Goal: Task Accomplishment & Management: Use online tool/utility

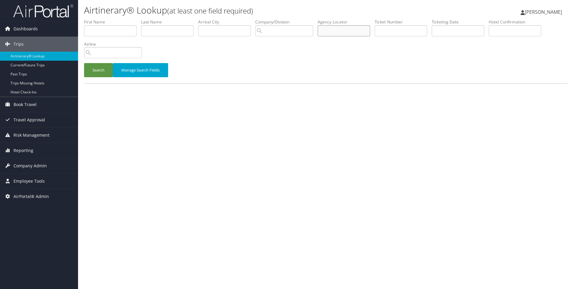
click at [345, 34] on input "text" at bounding box center [344, 30] width 53 height 11
paste input "D9YVJP"
type input "D9YVJP"
click at [84, 63] on button "Search" at bounding box center [98, 70] width 29 height 14
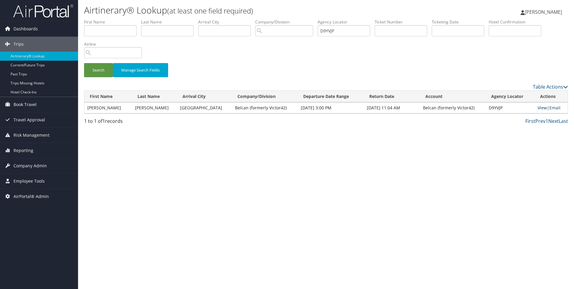
click at [541, 105] on link "View" at bounding box center [542, 108] width 9 height 6
click at [490, 108] on td "D9YVJP" at bounding box center [510, 107] width 49 height 11
copy td "D9YVJP"
click at [36, 148] on link "Reporting" at bounding box center [39, 150] width 78 height 15
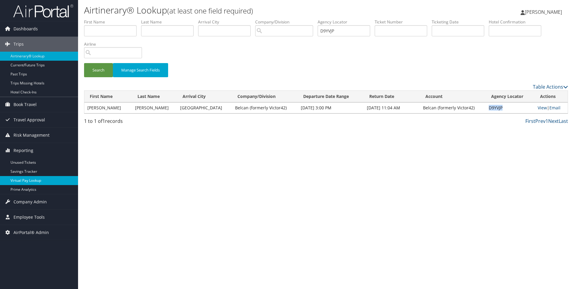
click at [36, 182] on link "Virtual Pay Lookup" at bounding box center [39, 180] width 78 height 9
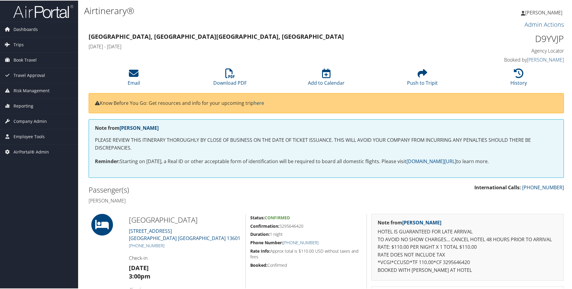
click at [549, 35] on h1 "D9YVJP" at bounding box center [508, 38] width 112 height 13
copy h1 "D9YVJP"
click at [44, 124] on span "Company Admin" at bounding box center [30, 120] width 33 height 15
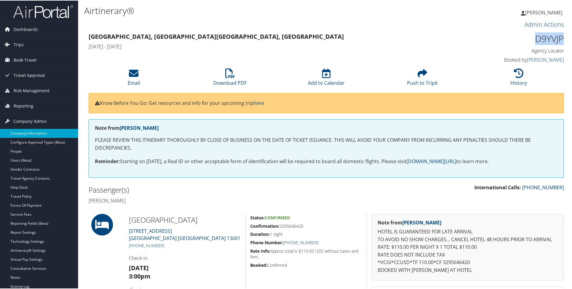
click at [41, 132] on link "Company Information" at bounding box center [39, 132] width 78 height 9
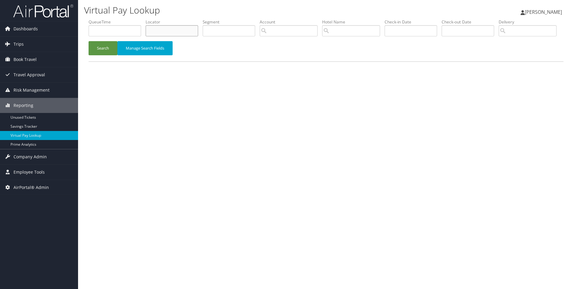
click at [170, 25] on input "text" at bounding box center [172, 30] width 53 height 11
paste input "D9YVJP"
click at [89, 41] on button "Search" at bounding box center [103, 48] width 29 height 14
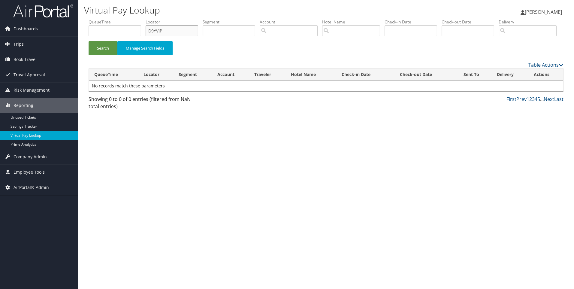
click at [170, 25] on input "D9YVJP" at bounding box center [172, 30] width 53 height 11
click at [138, 14] on h1 "Virtual Pay Lookup" at bounding box center [245, 10] width 323 height 13
drag, startPoint x: 175, startPoint y: 29, endPoint x: 114, endPoint y: 30, distance: 61.0
click at [114, 19] on ul "QueueTime Locator D9YVJP Segment Account Traveler Hotel Name Check-in Date Chec…" at bounding box center [326, 19] width 475 height 0
paste input "3J4DZ"
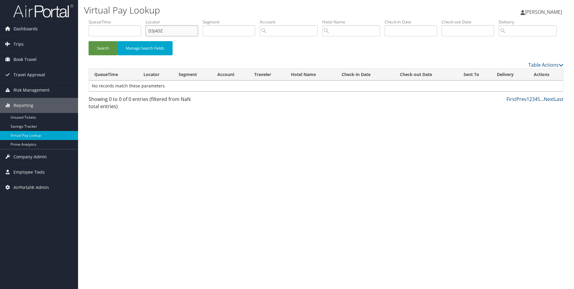
type input "D3J4DZ"
click at [89, 41] on button "Search" at bounding box center [103, 48] width 29 height 14
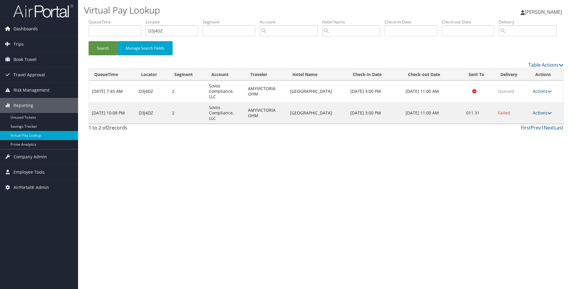
click at [535, 116] on link "Actions" at bounding box center [542, 113] width 19 height 6
click at [327, 124] on td "Renaissance Amsterdam Hotel" at bounding box center [317, 113] width 60 height 22
drag, startPoint x: 331, startPoint y: 130, endPoint x: 289, endPoint y: 129, distance: 41.8
click at [289, 124] on tr "Sep 2, 2025 10:08 PM D3J4DZ 2 Sovos Compliance, LLC AMYVICTORIA OHM Renaissance…" at bounding box center [326, 113] width 475 height 22
copy tr "Renaissance Amsterdam Hotel"
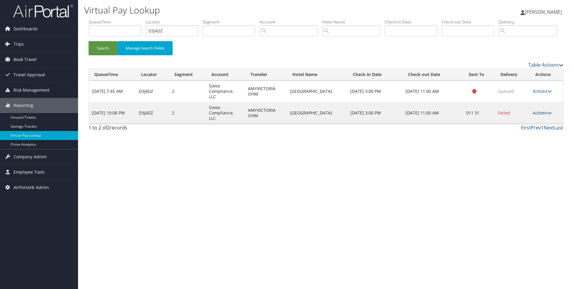
click at [537, 116] on link "Actions" at bounding box center [542, 113] width 19 height 6
click at [532, 119] on link "Resend" at bounding box center [524, 113] width 51 height 10
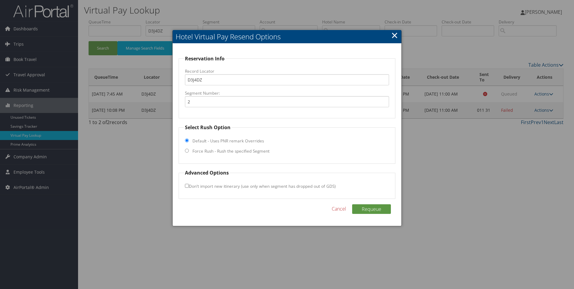
click at [208, 152] on label "Force Rush - Rush the specified Segment" at bounding box center [231, 151] width 77 height 6
click at [189, 152] on input "Force Rush - Rush the specified Segment" at bounding box center [187, 151] width 4 height 4
radio input "true"
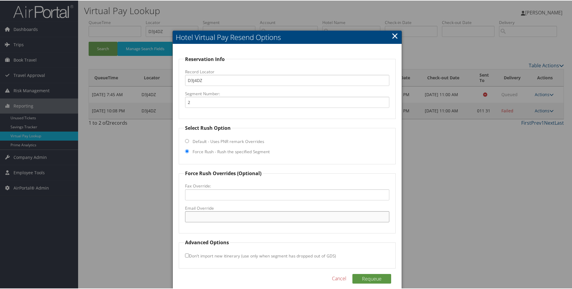
click at [200, 217] on input "Email Override" at bounding box center [287, 216] width 205 height 11
paste input ""renaissance.amsterdam@renaissancehotels.com" <renaissance.amsterdam@renaissanc…"
drag, startPoint x: 281, startPoint y: 217, endPoint x: 525, endPoint y: 146, distance: 254.4
click at [469, 212] on body "Menu Dashboards ► AirPortal 360™ (Manager) AirPortal 360™ (Agent) My Travel Das…" at bounding box center [287, 144] width 574 height 289
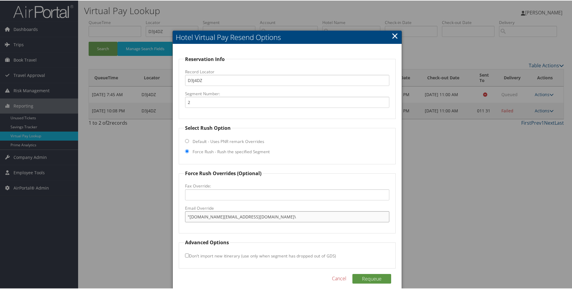
scroll to position [0, 0]
click at [188, 217] on input ""renaissance.amsterdam@renaissancehotels.com" at bounding box center [287, 216] width 205 height 11
type input "renaissance.amsterdam@renaissancehotels.com"
click at [384, 276] on button "Requeue" at bounding box center [371, 278] width 39 height 10
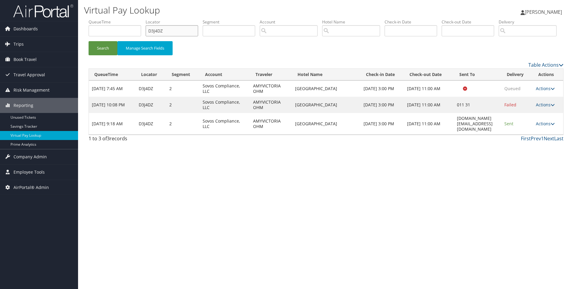
drag, startPoint x: 169, startPoint y: 36, endPoint x: 108, endPoint y: 31, distance: 62.1
click at [110, 19] on ul "QueueTime Locator D3J4DZ Segment Account Traveler Hotel Name Check-in Date Chec…" at bounding box center [326, 19] width 475 height 0
click at [89, 41] on button "Search" at bounding box center [103, 48] width 29 height 14
drag, startPoint x: 174, startPoint y: 34, endPoint x: 131, endPoint y: 25, distance: 43.7
click at [131, 19] on ul "QueueTime Locator D3J4DZ Segment Account Traveler Hotel Name Check-in Date Chec…" at bounding box center [326, 19] width 475 height 0
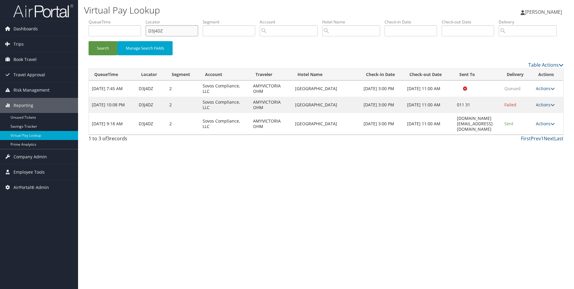
paste input "6L3F3"
type input "D6L3F3"
click at [89, 41] on button "Search" at bounding box center [103, 48] width 29 height 14
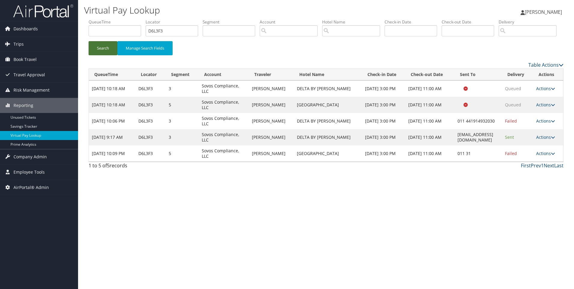
click at [109, 55] on button "Search" at bounding box center [103, 48] width 29 height 14
click at [521, 61] on div "Search Manage Search Fields" at bounding box center [326, 51] width 484 height 20
click at [545, 156] on link "Actions" at bounding box center [545, 153] width 19 height 6
click at [533, 167] on link "Resend" at bounding box center [530, 162] width 51 height 10
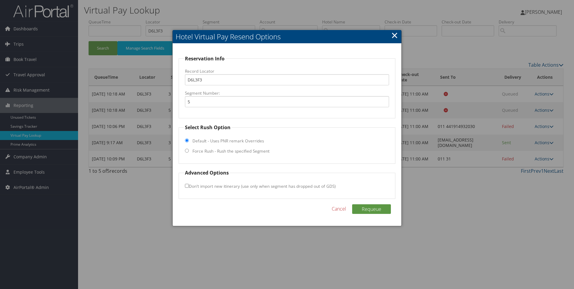
click at [220, 150] on label "Force Rush - Rush the specified Segment" at bounding box center [231, 151] width 77 height 6
click at [189, 150] on input "Force Rush - Rush the specified Segment" at bounding box center [187, 151] width 4 height 4
radio input "true"
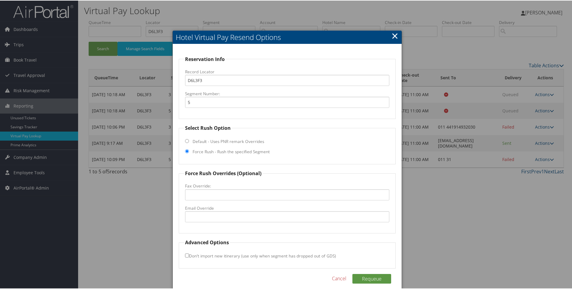
click at [220, 210] on label "Email Override" at bounding box center [287, 208] width 205 height 6
click at [220, 211] on input "Email Override" at bounding box center [287, 216] width 205 height 11
paste input ""renaissance.amsterdam@renaissancehotels.com" <renaissance.amsterdam@renaissanc…"
drag, startPoint x: 284, startPoint y: 216, endPoint x: 574, endPoint y: 217, distance: 290.4
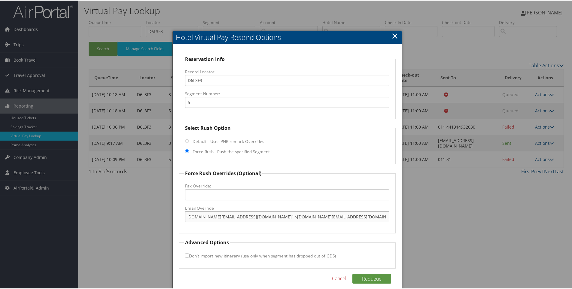
click at [574, 217] on html "Menu Dashboards ► AirPortal 360™ (Manager) AirPortal 360™ (Agent) My Travel Das…" at bounding box center [287, 144] width 574 height 289
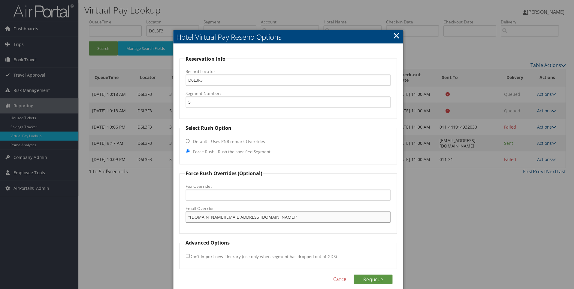
scroll to position [0, 0]
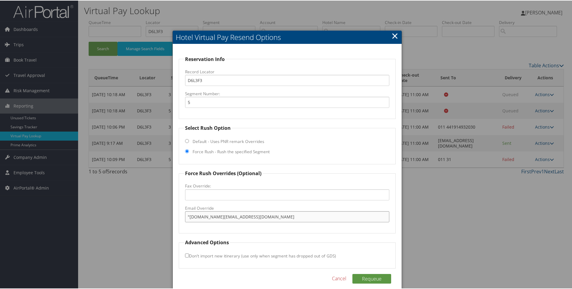
click at [189, 218] on input ""renaissance.amsterdam@renaissancehotels.com" at bounding box center [287, 216] width 205 height 11
type input "renaissance.amsterdam@renaissancehotels.com"
click at [361, 275] on button "Requeue" at bounding box center [371, 278] width 39 height 10
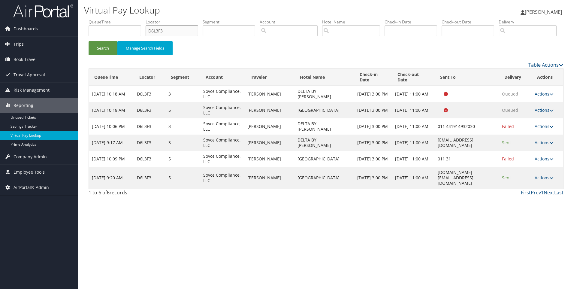
drag, startPoint x: 172, startPoint y: 29, endPoint x: 101, endPoint y: 17, distance: 71.6
click at [101, 17] on div "Virtual Pay Lookup Sophia Cain Sophia Cain My Settings Travel Agency Contacts L…" at bounding box center [326, 144] width 496 height 289
paste input "9YVJP"
click at [89, 41] on button "Search" at bounding box center [103, 48] width 29 height 14
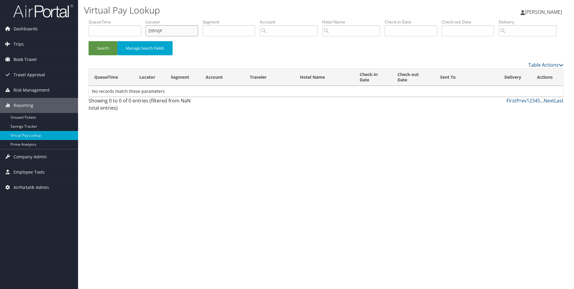
click at [186, 30] on input "D9YVJP" at bounding box center [172, 30] width 53 height 11
click at [89, 41] on button "Search" at bounding box center [103, 48] width 29 height 14
click at [107, 55] on button "Search" at bounding box center [103, 48] width 29 height 14
drag, startPoint x: 172, startPoint y: 31, endPoint x: 113, endPoint y: 32, distance: 59.2
click at [113, 19] on ul "QueueTime Locator DCYJJ2 Segment Account Traveler Hotel Name Check-in Date Chec…" at bounding box center [326, 19] width 475 height 0
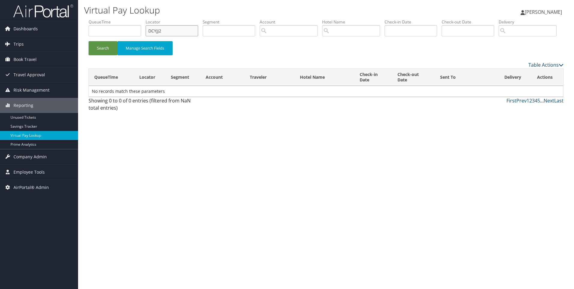
paste input "81T56"
click at [89, 41] on button "Search" at bounding box center [103, 48] width 29 height 14
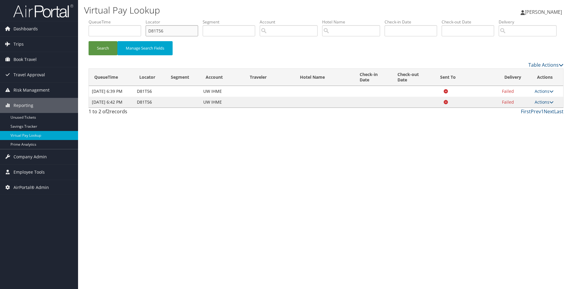
drag, startPoint x: 191, startPoint y: 28, endPoint x: 109, endPoint y: 28, distance: 82.0
click at [109, 19] on ul "QueueTime Locator D81T56 Segment Account Traveler Hotel Name Check-in Date Chec…" at bounding box center [326, 19] width 475 height 0
paste input "95XCK"
type input "D95XCK"
click at [89, 41] on button "Search" at bounding box center [103, 48] width 29 height 14
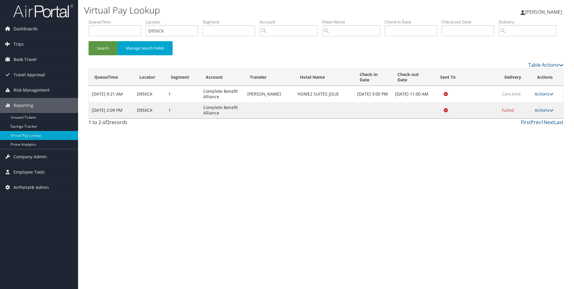
click at [543, 102] on td "Actions Logs View Itinerary" at bounding box center [548, 94] width 32 height 16
click at [546, 97] on link "Actions" at bounding box center [544, 94] width 19 height 6
click at [529, 118] on link "View Itinerary" at bounding box center [534, 113] width 38 height 10
click at [542, 118] on td "Actions Resend Logs View Itinerary" at bounding box center [548, 110] width 32 height 16
click at [547, 113] on link "Actions" at bounding box center [544, 110] width 19 height 6
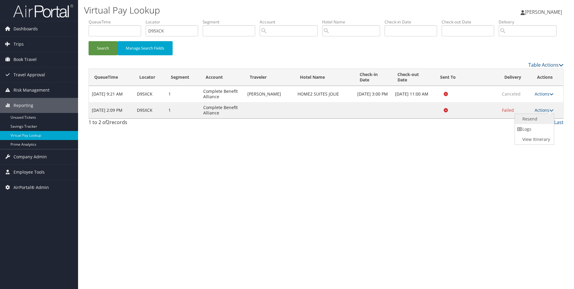
click at [539, 124] on link "Resend" at bounding box center [534, 119] width 38 height 10
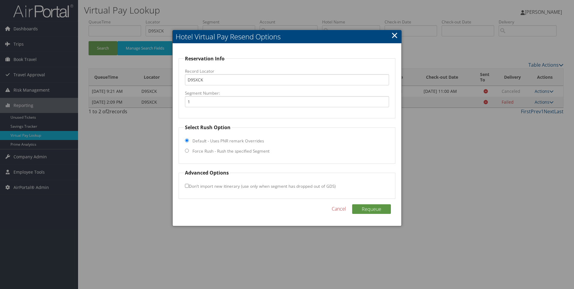
click at [186, 150] on input "Force Rush - Rush the specified Segment" at bounding box center [187, 151] width 4 height 4
radio input "true"
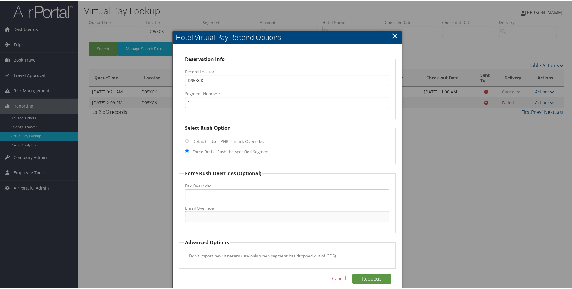
click at [200, 220] on input "Email Override" at bounding box center [287, 216] width 205 height 11
paste input "JOLHT_Home2@Hilton.com"
type input "JOLHT_Home2@Hilton.com"
click at [372, 277] on button "Requeue" at bounding box center [371, 278] width 39 height 10
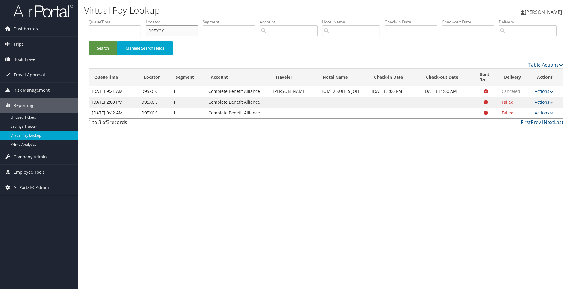
drag, startPoint x: 184, startPoint y: 32, endPoint x: 119, endPoint y: 25, distance: 64.9
click at [119, 19] on ul "QueueTime Locator D95XCK Segment Account Traveler Hotel Name Check-in Date Chec…" at bounding box center [326, 19] width 475 height 0
paste input "6MXHP"
click at [89, 41] on button "Search" at bounding box center [103, 48] width 29 height 14
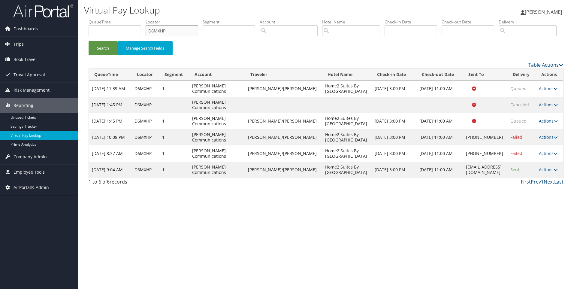
drag, startPoint x: 174, startPoint y: 28, endPoint x: 123, endPoint y: 27, distance: 51.1
click at [123, 19] on ul "QueueTime Locator D6MXHP Segment Account Traveler Hotel Name Check-in Date Chec…" at bounding box center [326, 19] width 475 height 0
click at [89, 41] on button "Search" at bounding box center [103, 48] width 29 height 14
click at [100, 55] on button "Search" at bounding box center [103, 48] width 29 height 14
drag, startPoint x: 176, startPoint y: 32, endPoint x: 128, endPoint y: 27, distance: 48.9
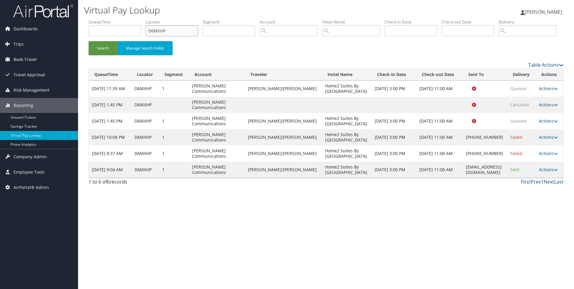
click at [128, 19] on ul "QueueTime Locator D6MXHP Segment Account Traveler Hotel Name Check-in Date Chec…" at bounding box center [326, 19] width 475 height 0
paste input "5Z67M"
type input "D5Z67M"
click at [89, 41] on button "Search" at bounding box center [103, 48] width 29 height 14
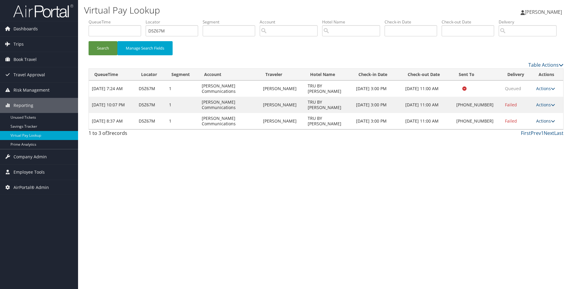
click at [538, 124] on link "Actions" at bounding box center [545, 121] width 19 height 6
click at [516, 171] on link "View Itinerary" at bounding box center [525, 166] width 51 height 10
click at [548, 124] on link "Actions" at bounding box center [545, 121] width 19 height 6
click at [524, 140] on link "Resend" at bounding box center [525, 135] width 51 height 10
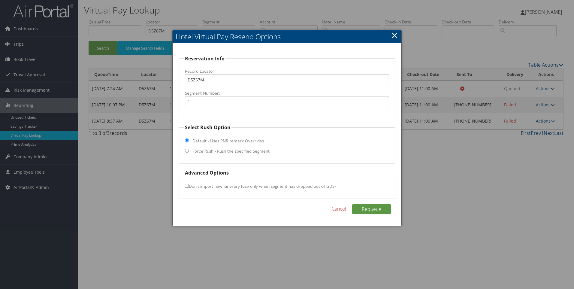
click at [186, 151] on input "Force Rush - Rush the specified Segment" at bounding box center [187, 151] width 4 height 4
radio input "true"
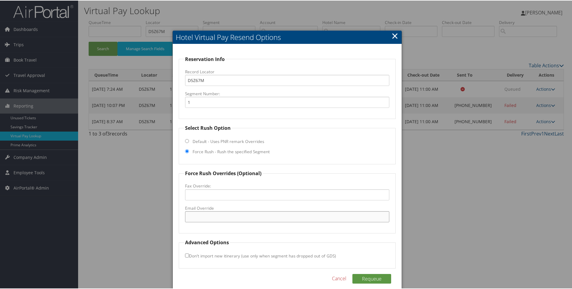
click at [205, 216] on input "Email Override" at bounding box center [287, 216] width 205 height 11
paste input "ILMTU_TRU@hilton.com"
type input "ILMTU_TRU@hilton.com"
click at [371, 280] on button "Requeue" at bounding box center [371, 278] width 39 height 10
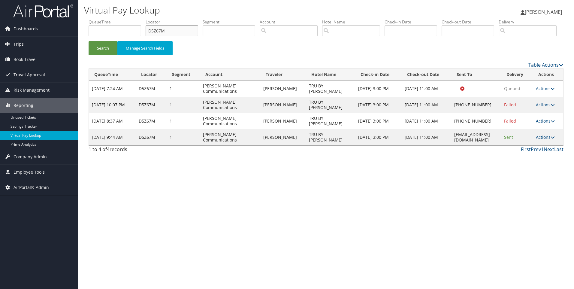
drag, startPoint x: 181, startPoint y: 53, endPoint x: 143, endPoint y: 52, distance: 37.6
click at [143, 19] on ul "QueueTime Locator D5Z67M Segment Account Traveler Hotel Name Check-in Date Chec…" at bounding box center [326, 19] width 475 height 0
paste input "4TV09"
click at [89, 41] on button "Search" at bounding box center [103, 48] width 29 height 14
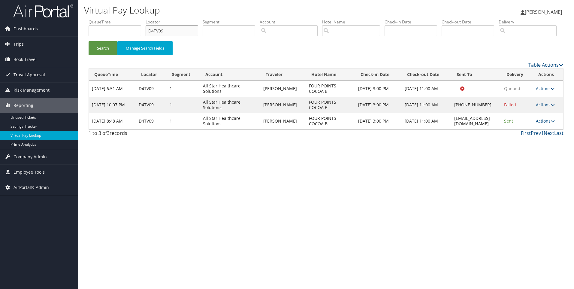
drag, startPoint x: 179, startPoint y: 33, endPoint x: 116, endPoint y: 21, distance: 63.9
click at [116, 19] on ul "QueueTime Locator D4TV09 Segment Account Traveler Hotel Name Check-in Date Chec…" at bounding box center [326, 19] width 475 height 0
paste input "95XCK"
click at [89, 41] on button "Search" at bounding box center [103, 48] width 29 height 14
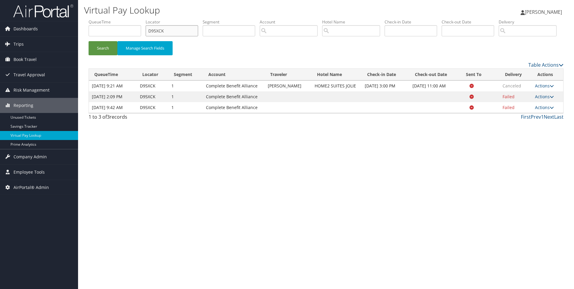
drag, startPoint x: 180, startPoint y: 33, endPoint x: 131, endPoint y: 33, distance: 48.7
click at [131, 19] on ul "QueueTime Locator D95XCK Segment Account Traveler Hotel Name Check-in Date Chec…" at bounding box center [326, 19] width 475 height 0
paste input "7ZYJ"
click at [89, 41] on button "Search" at bounding box center [103, 48] width 29 height 14
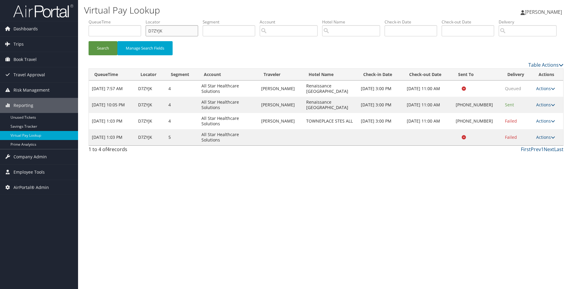
drag, startPoint x: 178, startPoint y: 35, endPoint x: 120, endPoint y: 32, distance: 57.2
click at [120, 19] on ul "QueueTime Locator D7ZYJK Segment Account Traveler Hotel Name Check-in Date Chec…" at bounding box center [326, 19] width 475 height 0
paste input "CSMLMR"
click at [89, 41] on button "Search" at bounding box center [103, 48] width 29 height 14
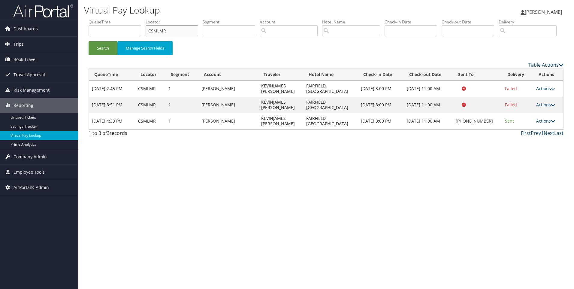
drag, startPoint x: 176, startPoint y: 33, endPoint x: 115, endPoint y: 34, distance: 61.0
click at [115, 19] on ul "QueueTime Locator CSMLMR Segment Account Traveler Hotel Name Check-in Date Chec…" at bounding box center [326, 19] width 475 height 0
paste input "D7SLBB"
type input "D7SLBB"
click at [89, 41] on button "Search" at bounding box center [103, 48] width 29 height 14
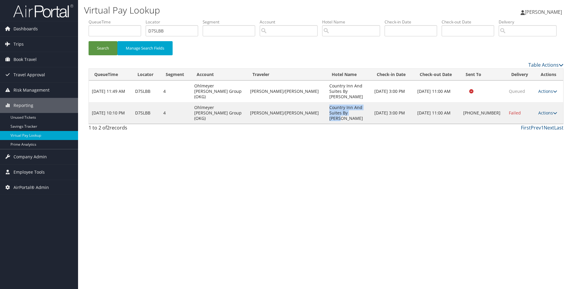
drag, startPoint x: 344, startPoint y: 129, endPoint x: 308, endPoint y: 126, distance: 36.3
click at [326, 124] on td "Country Inn And Suites By [PERSON_NAME]" at bounding box center [348, 113] width 45 height 22
copy td "Country Inn And Suites By [PERSON_NAME]"
click at [539, 116] on link "Actions" at bounding box center [548, 113] width 19 height 6
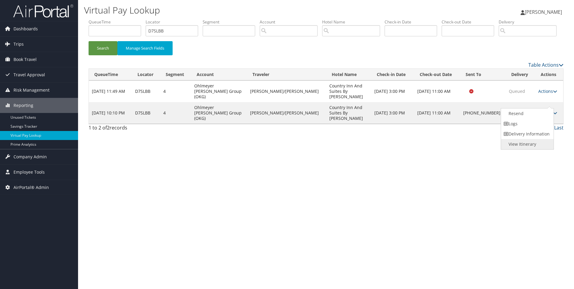
click at [517, 149] on link "View Itinerary" at bounding box center [526, 144] width 51 height 10
click at [542, 116] on link "Actions" at bounding box center [548, 113] width 19 height 6
click at [513, 119] on link "Resend" at bounding box center [526, 113] width 51 height 10
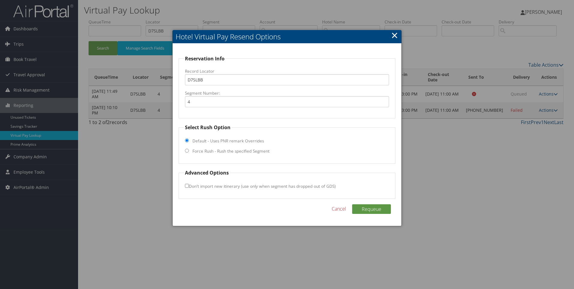
click at [188, 151] on input "Force Rush - Rush the specified Segment" at bounding box center [187, 151] width 4 height 4
radio input "true"
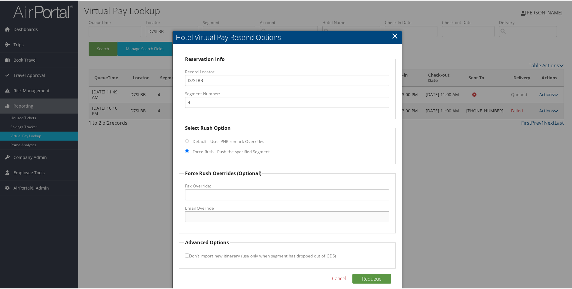
click at [214, 217] on input "Email Override" at bounding box center [287, 216] width 205 height 11
paste input ""CX_FWOR@countryinnamericas.com" <CX_FWOR@countryinnamericas.com>"
drag, startPoint x: 260, startPoint y: 218, endPoint x: 393, endPoint y: 220, distance: 133.7
click at [393, 220] on fieldset "Force Rush Overrides (Optional) Fax Override: Email Override "CX_FWOR@countryin…" at bounding box center [287, 201] width 217 height 64
click at [188, 217] on input ""CX_FWOR@countryinnamericas.com" at bounding box center [287, 216] width 205 height 11
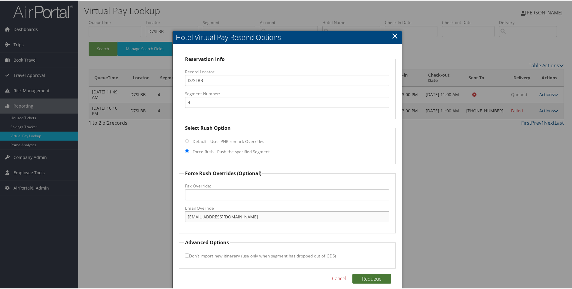
type input "CX_FWOR@countryinnamericas.com"
click at [370, 275] on button "Requeue" at bounding box center [371, 278] width 39 height 10
click at [232, 30] on h2 "Hotel Virtual Pay Resend Options" at bounding box center [287, 36] width 229 height 13
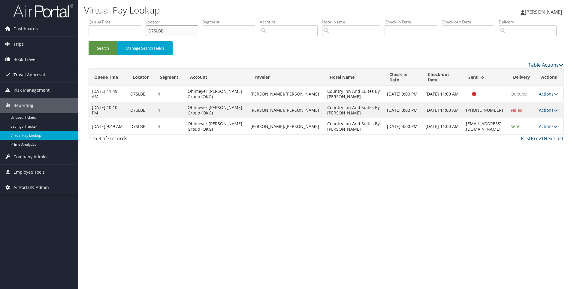
drag, startPoint x: 181, startPoint y: 32, endPoint x: 144, endPoint y: 27, distance: 37.3
click at [144, 19] on ul "QueueTime Locator D7SLBB Segment Account Traveler Hotel Name Check-in Date Chec…" at bounding box center [326, 19] width 475 height 0
paste input "5BMWD"
click at [89, 41] on button "Search" at bounding box center [103, 48] width 29 height 14
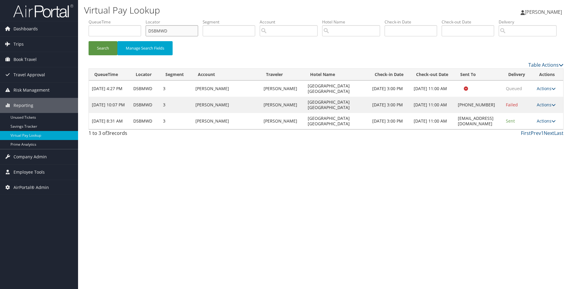
drag, startPoint x: 174, startPoint y: 31, endPoint x: 115, endPoint y: 23, distance: 59.6
click at [115, 19] on ul "QueueTime Locator D5BMWD Segment Account Traveler Hotel Name Check-in Date Chec…" at bounding box center [326, 19] width 475 height 0
paste input "18T6N"
click at [89, 41] on button "Search" at bounding box center [103, 48] width 29 height 14
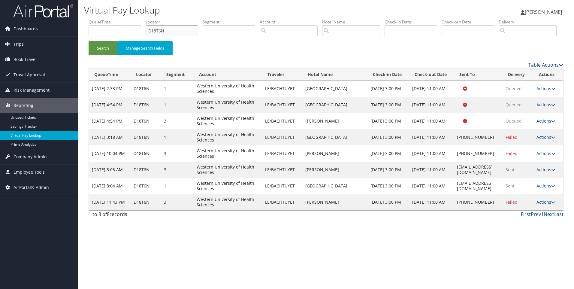
drag, startPoint x: 178, startPoint y: 32, endPoint x: 120, endPoint y: 24, distance: 58.3
click at [120, 19] on ul "QueueTime Locator D18T6N Segment Account Traveler Hotel Name Check-in Date Chec…" at bounding box center [326, 19] width 475 height 0
paste input "8HV49"
click at [89, 41] on button "Search" at bounding box center [103, 48] width 29 height 14
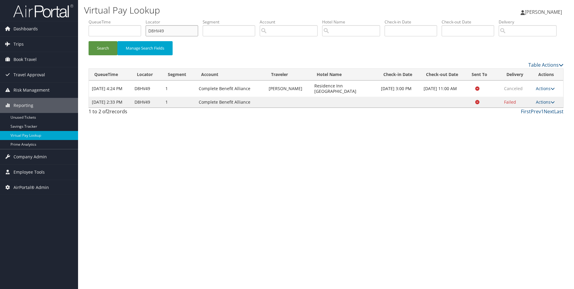
drag, startPoint x: 181, startPoint y: 31, endPoint x: 121, endPoint y: 29, distance: 59.5
click at [121, 19] on ul "QueueTime Locator D8HV49 Segment Account Traveler Hotel Name Check-in Date Chec…" at bounding box center [326, 19] width 475 height 0
paste input "94G15"
click at [89, 41] on button "Search" at bounding box center [103, 48] width 29 height 14
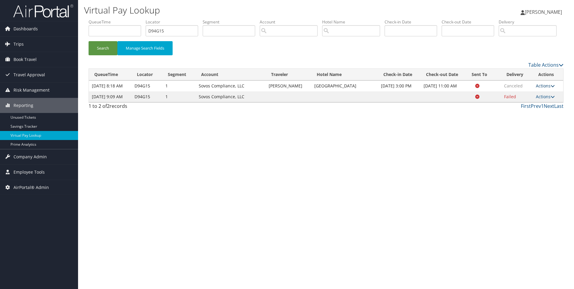
click at [542, 89] on link "Actions" at bounding box center [545, 86] width 19 height 6
click at [525, 113] on link "View Itinerary" at bounding box center [534, 107] width 38 height 10
drag, startPoint x: 179, startPoint y: 27, endPoint x: 136, endPoint y: 30, distance: 43.1
click at [136, 19] on ul "QueueTime Locator D94G15 Segment Account Traveler Hotel Name Check-in Date Chec…" at bounding box center [326, 19] width 475 height 0
paste input "2WX"
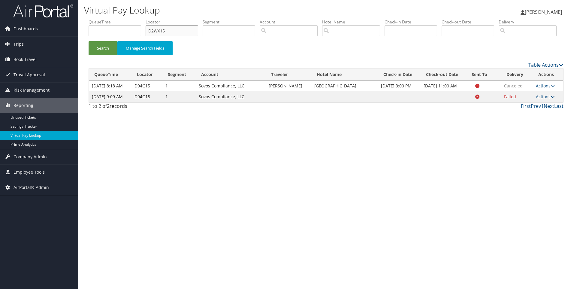
click at [89, 41] on button "Search" at bounding box center [103, 48] width 29 height 14
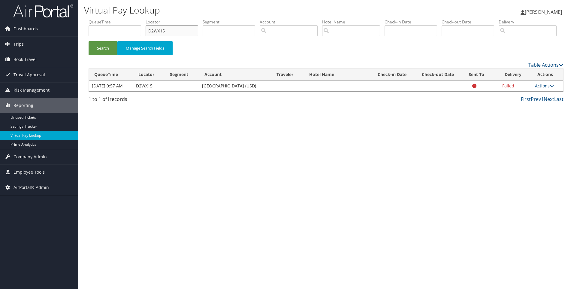
drag, startPoint x: 182, startPoint y: 26, endPoint x: 118, endPoint y: 22, distance: 64.1
click at [118, 19] on ul "QueueTime Locator D2WX15 Segment Account Traveler Hotel Name Check-in Date Chec…" at bounding box center [326, 19] width 475 height 0
paste input "58HKF"
click at [89, 41] on button "Search" at bounding box center [103, 48] width 29 height 14
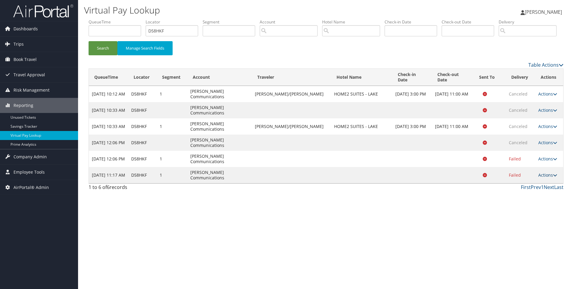
click at [551, 178] on link "Actions" at bounding box center [548, 175] width 19 height 6
click at [534, 204] on link "View Itinerary" at bounding box center [535, 199] width 38 height 10
drag, startPoint x: 168, startPoint y: 31, endPoint x: 129, endPoint y: 27, distance: 39.8
click at [129, 19] on ul "QueueTime Locator D58HKF Segment Account Traveler Hotel Name Check-in Date Chec…" at bounding box center [326, 19] width 475 height 0
paste input "CSMM10"
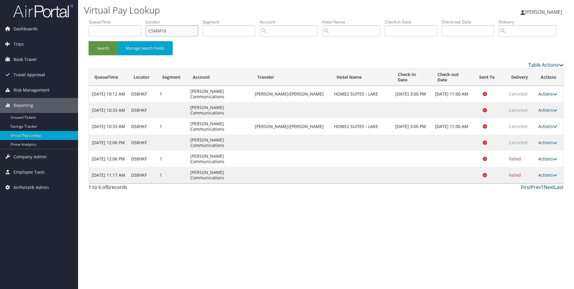
click at [89, 41] on button "Search" at bounding box center [103, 48] width 29 height 14
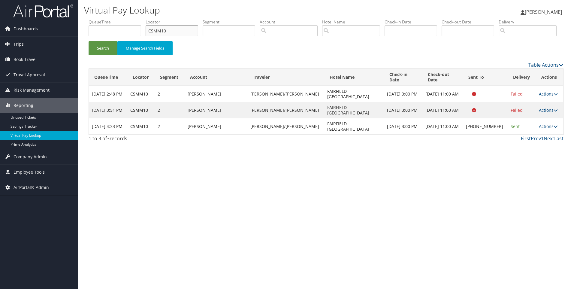
drag, startPoint x: 188, startPoint y: 35, endPoint x: 140, endPoint y: 27, distance: 48.7
click at [140, 19] on ul "QueueTime Locator CSMM10 Segment Account Traveler Hotel Name Check-in Date Chec…" at bounding box center [326, 19] width 475 height 0
paste input "DB102Y"
type input "DB102Y"
click at [89, 41] on button "Search" at bounding box center [103, 48] width 29 height 14
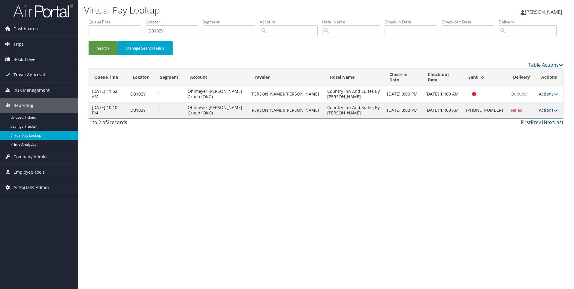
click at [552, 113] on link "Actions" at bounding box center [548, 110] width 19 height 6
click at [531, 119] on link "Resend" at bounding box center [527, 113] width 51 height 10
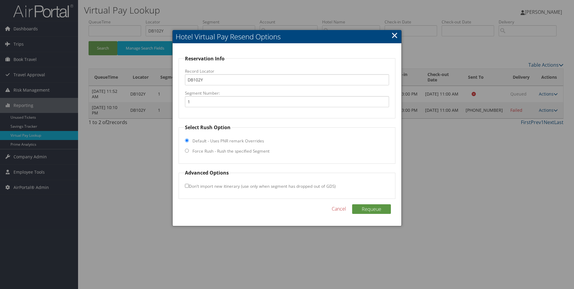
click at [215, 152] on label "Force Rush - Rush the specified Segment" at bounding box center [231, 151] width 77 height 6
click at [189, 152] on input "Force Rush - Rush the specified Segment" at bounding box center [187, 151] width 4 height 4
radio input "true"
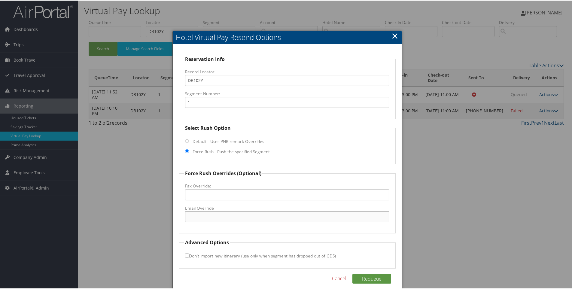
click at [219, 212] on input "Email Override" at bounding box center [287, 216] width 205 height 11
paste input ""CX_FWOR@countryinnamericas.com" <CX_FWOR@countryinnamericas.com>"
drag, startPoint x: 262, startPoint y: 218, endPoint x: 449, endPoint y: 229, distance: 187.8
click at [449, 229] on body "Menu Dashboards ► AirPortal 360™ (Manager) AirPortal 360™ (Agent) My Travel Das…" at bounding box center [287, 144] width 574 height 289
click at [188, 218] on input ""CX_FWOR@countryinnamericas.com" at bounding box center [287, 216] width 205 height 11
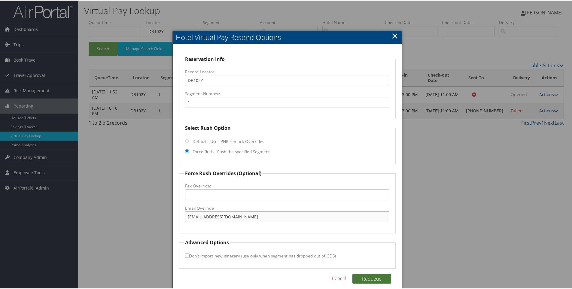
type input "CX_FWOR@countryinnamericas.com"
click at [372, 275] on button "Requeue" at bounding box center [371, 278] width 39 height 10
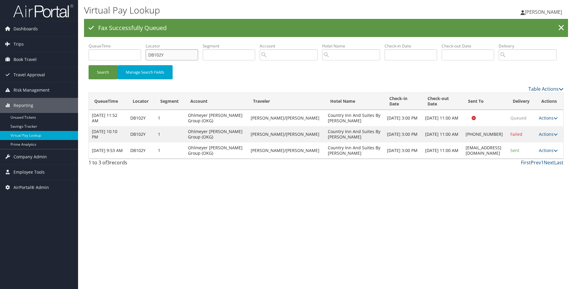
drag, startPoint x: 189, startPoint y: 53, endPoint x: 141, endPoint y: 47, distance: 47.6
click at [141, 43] on ul "QueueTime Locator DB102Y Segment Account Traveler Hotel Name Check-in Date Chec…" at bounding box center [326, 43] width 475 height 0
paste input "CMK19"
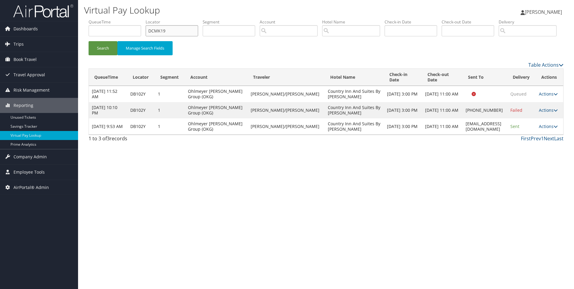
click at [89, 41] on button "Search" at bounding box center [103, 48] width 29 height 14
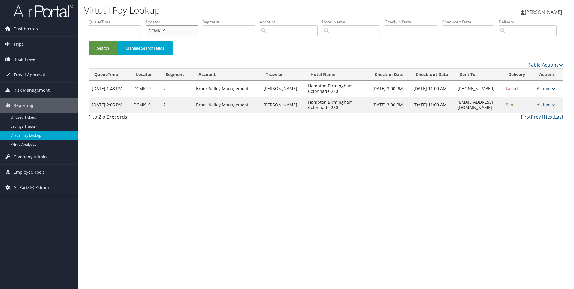
drag, startPoint x: 185, startPoint y: 30, endPoint x: 141, endPoint y: 28, distance: 43.6
click at [141, 19] on ul "QueueTime Locator DCMK19 Segment Account Traveler Hotel Name Check-in Date Chec…" at bounding box center [326, 19] width 475 height 0
paste input "96P0G"
type input "D96P0G"
click at [89, 41] on button "Search" at bounding box center [103, 48] width 29 height 14
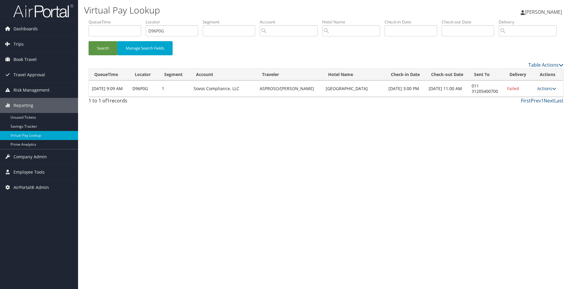
drag, startPoint x: 376, startPoint y: 110, endPoint x: 321, endPoint y: 106, distance: 54.8
click at [323, 97] on td "Steigenberger Airport Hotel" at bounding box center [354, 88] width 63 height 16
copy td "Steigenberger Airport Hotel"
click at [546, 91] on link "Actions" at bounding box center [547, 89] width 19 height 6
click at [536, 133] on link "View Itinerary" at bounding box center [528, 128] width 51 height 10
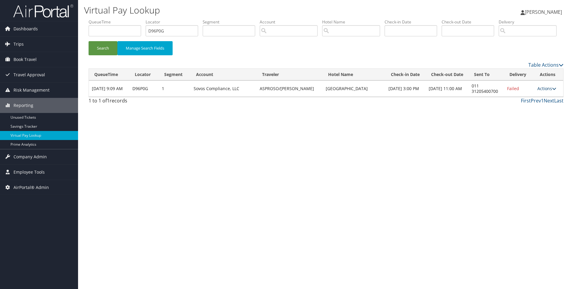
click at [550, 91] on link "Actions" at bounding box center [547, 89] width 19 height 6
click at [531, 102] on link "Resend" at bounding box center [528, 97] width 51 height 10
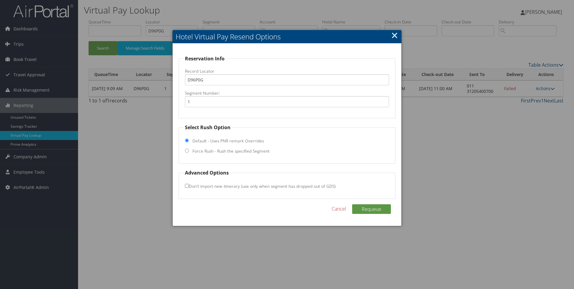
click at [197, 147] on fieldset "Select Rush Option Default - Uses PNR remark Overrides Force Rush - Rush the sp…" at bounding box center [287, 144] width 217 height 40
click at [189, 151] on fieldset "Select Rush Option Default - Uses PNR remark Overrides Force Rush - Rush the sp…" at bounding box center [287, 144] width 217 height 40
click at [188, 149] on input "Force Rush - Rush the specified Segment" at bounding box center [187, 151] width 4 height 4
radio input "true"
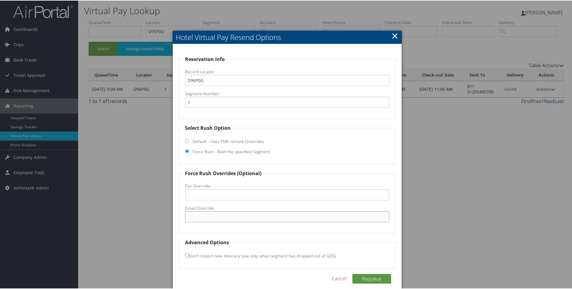
click at [228, 221] on input "Email Override" at bounding box center [287, 216] width 205 height 11
paste input "airporthotel-amsterdam@steigenberger.com"
type input "airporthotel-amsterdam@steigenberger.com"
click at [370, 285] on div "Requeue Cancel" at bounding box center [287, 281] width 217 height 16
click at [363, 278] on button "Requeue" at bounding box center [371, 278] width 39 height 10
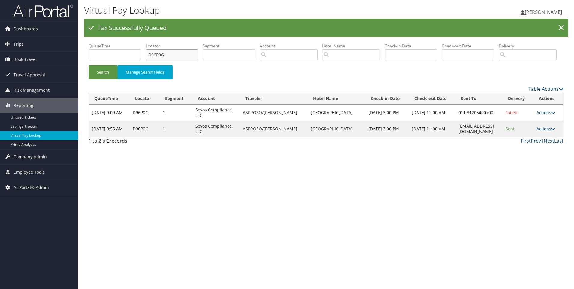
drag, startPoint x: 184, startPoint y: 54, endPoint x: 142, endPoint y: 54, distance: 41.5
click at [142, 43] on ul "QueueTime Locator D96P0G Segment Account Traveler Hotel Name Check-in Date Chec…" at bounding box center [326, 43] width 475 height 0
paste input "CJ1Q8"
type input "DCJ1Q8"
click at [89, 65] on button "Search" at bounding box center [103, 72] width 29 height 14
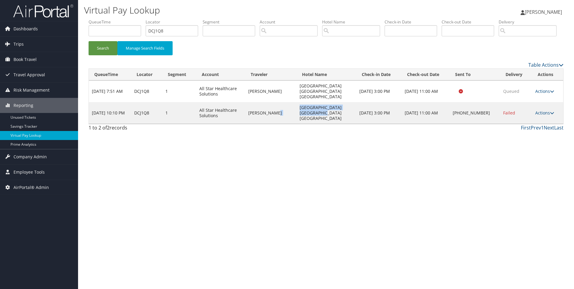
drag, startPoint x: 330, startPoint y: 130, endPoint x: 297, endPoint y: 123, distance: 34.0
click at [297, 123] on tr "Sep 9, 2025 10:10 PM DCJ1Q8 1 All Star Healthcare Solutions MARLA CONLEY Hampto…" at bounding box center [326, 113] width 475 height 22
copy tr "Hampton Inn Atlanta Southlake"
click at [538, 116] on link "Actions" at bounding box center [545, 113] width 19 height 6
click at [524, 119] on link "Resend" at bounding box center [526, 113] width 51 height 10
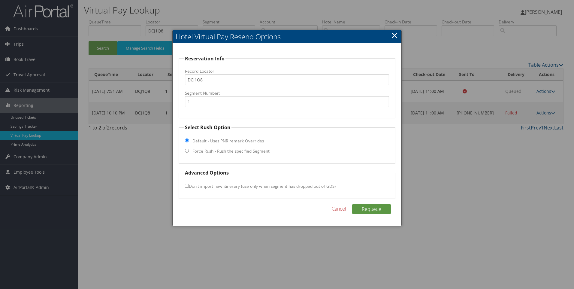
click at [246, 153] on label "Force Rush - Rush the specified Segment" at bounding box center [231, 151] width 77 height 6
click at [189, 153] on input "Force Rush - Rush the specified Segment" at bounding box center [187, 151] width 4 height 4
radio input "true"
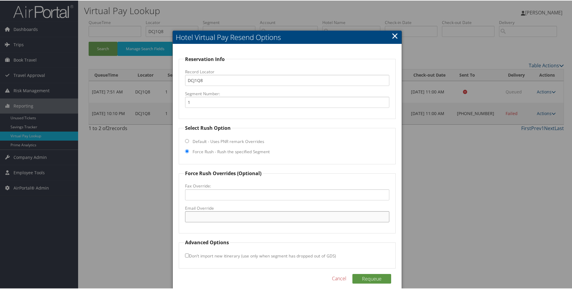
click at [216, 217] on input "Email Override" at bounding box center [287, 216] width 205 height 11
paste input "ATLSL_Hampton@hilton.com"
type input "ATLSL_Hampton@hilton.com"
click at [372, 275] on button "Requeue" at bounding box center [371, 278] width 39 height 10
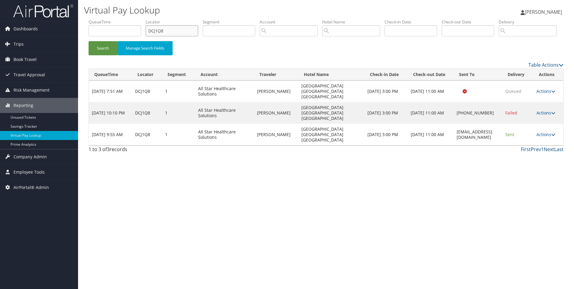
drag, startPoint x: 179, startPoint y: 33, endPoint x: 106, endPoint y: 27, distance: 72.9
click at [106, 19] on ul "QueueTime Locator DCJ1Q8 Segment Account Traveler Hotel Name Check-in Date Chec…" at bounding box center [326, 19] width 475 height 0
paste input "5BS1C"
type input "D5BS1C"
click at [89, 41] on button "Search" at bounding box center [103, 48] width 29 height 14
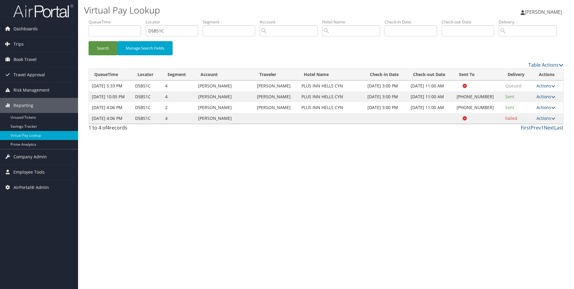
click at [548, 110] on link "Actions" at bounding box center [546, 108] width 19 height 6
click at [535, 165] on link "View Itinerary" at bounding box center [527, 160] width 51 height 10
click at [541, 110] on link "Actions" at bounding box center [546, 108] width 19 height 6
click at [532, 135] on link "Resend" at bounding box center [527, 130] width 51 height 10
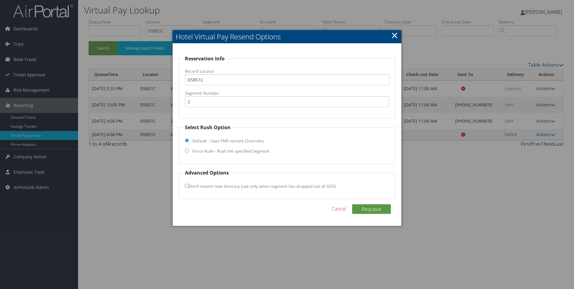
click at [202, 150] on label "Force Rush - Rush the specified Segment" at bounding box center [231, 151] width 77 height 6
click at [189, 150] on input "Force Rush - Rush the specified Segment" at bounding box center [187, 151] width 4 height 4
radio input "true"
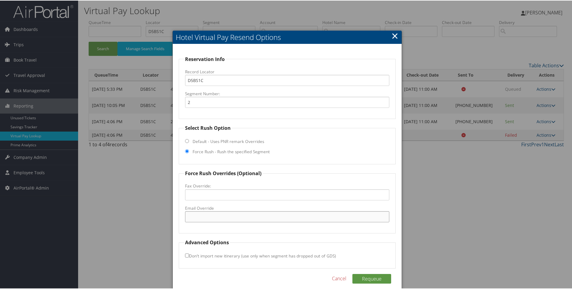
click at [199, 214] on input "Email Override" at bounding box center [287, 216] width 205 height 11
paste input ""48190@hotel.bestwestern.com" <48190@hotel.bestwestern.com>"
drag, startPoint x: 250, startPoint y: 217, endPoint x: 445, endPoint y: 213, distance: 195.3
click at [445, 213] on body "Menu Dashboards ► AirPortal 360™ (Manager) AirPortal 360™ (Agent) My Travel Das…" at bounding box center [287, 144] width 574 height 289
click at [188, 216] on input ""48190@hotel.bestwestern.com" at bounding box center [287, 216] width 205 height 11
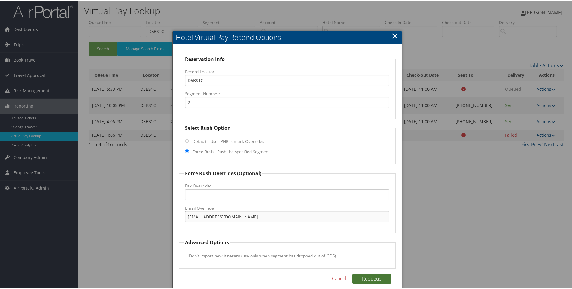
type input "48190@hotel.bestwestern.com"
click at [365, 280] on button "Requeue" at bounding box center [371, 278] width 39 height 10
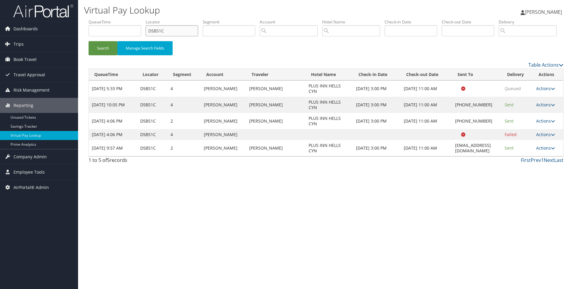
drag, startPoint x: 186, startPoint y: 30, endPoint x: 92, endPoint y: 24, distance: 94.5
click at [92, 19] on ul "QueueTime Locator D5BS1C Segment Account Traveler Hotel Name Check-in Date Chec…" at bounding box center [326, 19] width 475 height 0
paste input "CMMNN"
click at [89, 41] on button "Search" at bounding box center [103, 48] width 29 height 14
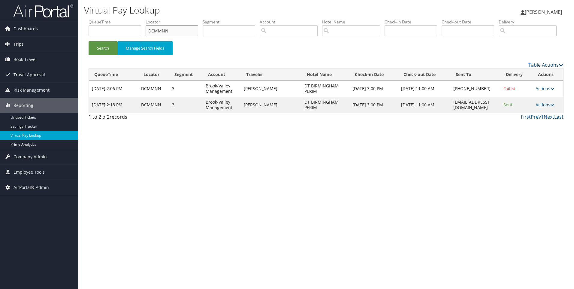
drag, startPoint x: 190, startPoint y: 28, endPoint x: 128, endPoint y: 31, distance: 62.2
click at [128, 19] on ul "QueueTime Locator DCMMNN Segment Account Traveler Hotel Name Check-in Date Chec…" at bounding box center [326, 19] width 475 height 0
paste input "40Q8"
click at [89, 41] on button "Search" at bounding box center [103, 48] width 29 height 14
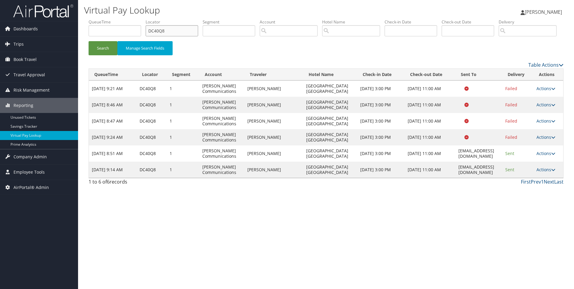
drag, startPoint x: 183, startPoint y: 33, endPoint x: 117, endPoint y: 30, distance: 66.4
click at [117, 19] on ul "QueueTime Locator DC40Q8 Segment Account Traveler Hotel Name Check-in Date Chec…" at bounding box center [326, 19] width 475 height 0
paste input "31VY"
type input "DC31VY"
click at [89, 41] on button "Search" at bounding box center [103, 48] width 29 height 14
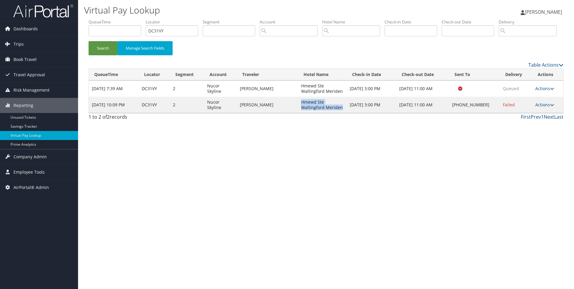
drag, startPoint x: 326, startPoint y: 129, endPoint x: 300, endPoint y: 123, distance: 26.7
click at [300, 113] on tr "Sep 9, 2025 10:09 PM DC31VY 2 Nucor Skyline PAUL ANSALONE Hmewd Ste Wallingford…" at bounding box center [326, 105] width 475 height 16
copy tr "Hmewd Ste Wallingford Meriden"
click at [543, 108] on link "Actions" at bounding box center [545, 105] width 19 height 6
click at [526, 119] on link "Resend" at bounding box center [526, 113] width 51 height 10
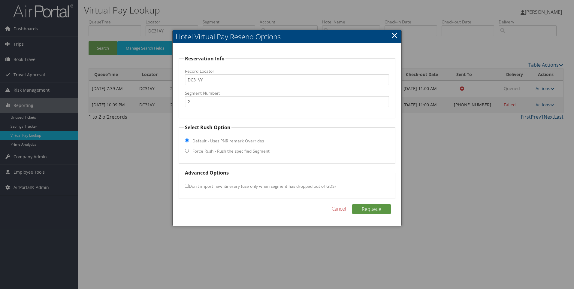
click at [248, 150] on label "Force Rush - Rush the specified Segment" at bounding box center [231, 151] width 77 height 6
click at [189, 150] on input "Force Rush - Rush the specified Segment" at bounding box center [187, 151] width 4 height 4
radio input "true"
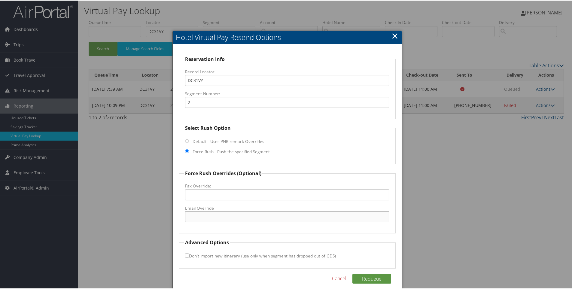
click at [215, 217] on input "Email Override" at bounding box center [287, 216] width 205 height 11
paste input "WALCT_Homewood@hilton.com"
type input "WALCT_Homewood@hilton.com"
click at [364, 277] on button "Requeue" at bounding box center [371, 278] width 39 height 10
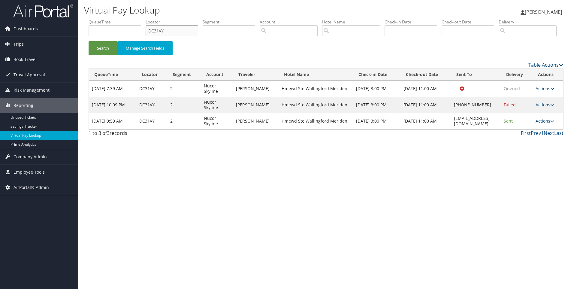
drag, startPoint x: 179, startPoint y: 27, endPoint x: 122, endPoint y: 32, distance: 57.2
click at [122, 19] on ul "QueueTime Locator DC31VY Segment Account Traveler Hotel Name Check-in Date Chec…" at bounding box center [326, 19] width 475 height 0
paste input "72DD"
type input "DC72DD"
click at [89, 41] on button "Search" at bounding box center [103, 48] width 29 height 14
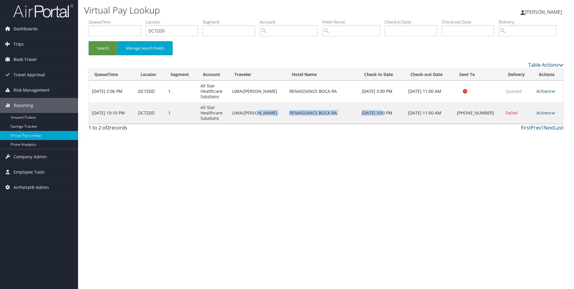
drag, startPoint x: 280, startPoint y: 135, endPoint x: 380, endPoint y: 126, distance: 100.1
click at [380, 124] on tr "Sep 9, 2025 10:10 PM DC72DD 1 All Star Healthcare Solutions LIMA/ANDREY RENAISS…" at bounding box center [326, 113] width 475 height 22
click at [254, 124] on td "LIMA/ANDREY" at bounding box center [257, 113] width 57 height 22
drag, startPoint x: 276, startPoint y: 135, endPoint x: 338, endPoint y: 132, distance: 62.2
click at [338, 124] on tr "Sep 9, 2025 10:10 PM DC72DD 1 All Star Healthcare Solutions LIMA/ANDREY RENAISS…" at bounding box center [326, 113] width 475 height 22
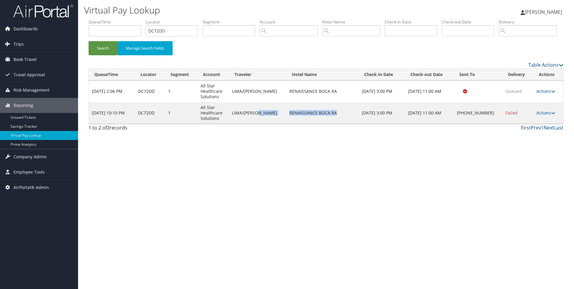
copy tr "RENAISSANCE BOCA RA"
click at [545, 116] on link "Actions" at bounding box center [546, 113] width 19 height 6
click at [525, 127] on link "Resend" at bounding box center [526, 122] width 51 height 10
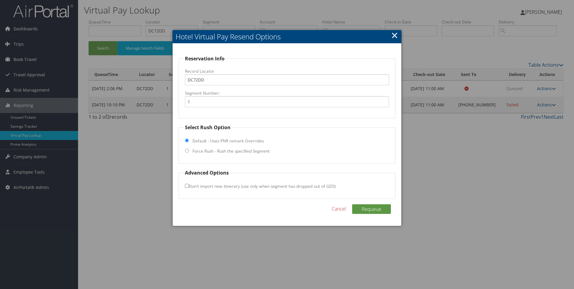
click at [218, 153] on label "Force Rush - Rush the specified Segment" at bounding box center [231, 151] width 77 height 6
click at [189, 153] on input "Force Rush - Rush the specified Segment" at bounding box center [187, 151] width 4 height 4
radio input "true"
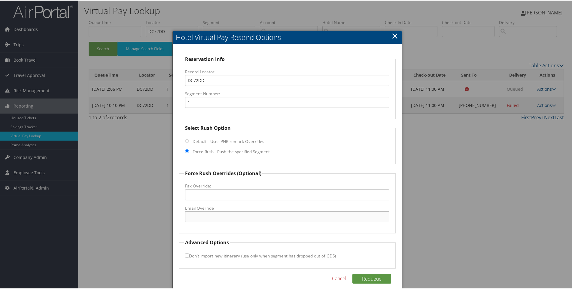
click at [194, 211] on input "Email Override" at bounding box center [287, 216] width 205 height 11
paste input ""marsha.cummings@bocarenaissance.com" <marsha.cummings@bocarenaissance.com>"
drag, startPoint x: 271, startPoint y: 215, endPoint x: 485, endPoint y: 198, distance: 214.2
click at [485, 198] on body "Menu Dashboards ► AirPortal 360™ (Manager) AirPortal 360™ (Agent) My Travel Das…" at bounding box center [287, 144] width 574 height 289
click at [188, 216] on input ""marsha.cummings@bocarenaissance.com" at bounding box center [287, 216] width 205 height 11
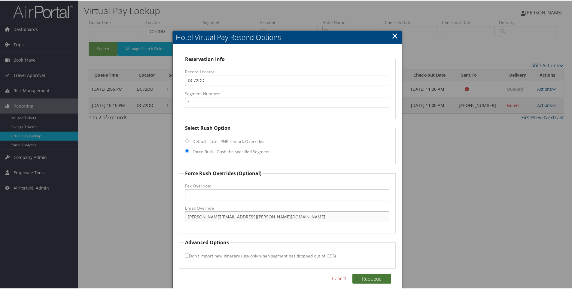
type input "marsha.cummings@bocarenaissance.com"
click at [372, 273] on button "Requeue" at bounding box center [371, 278] width 39 height 10
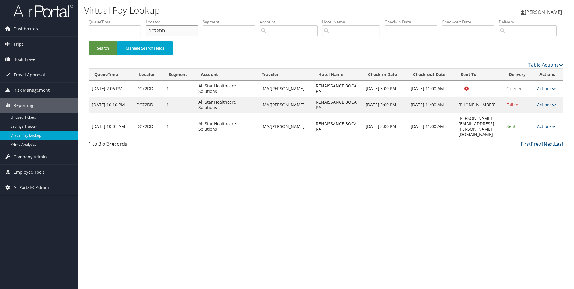
drag, startPoint x: 182, startPoint y: 29, endPoint x: 142, endPoint y: 32, distance: 39.5
click at [142, 19] on ul "QueueTime Locator DC72DD Segment Account Traveler Hotel Name Check-in Date Chec…" at bounding box center [326, 19] width 475 height 0
paste input "MSP2"
click at [89, 41] on button "Search" at bounding box center [103, 48] width 29 height 14
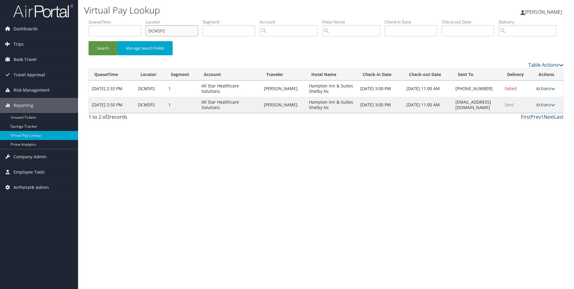
drag, startPoint x: 175, startPoint y: 30, endPoint x: 121, endPoint y: 19, distance: 54.6
click at [121, 19] on div "Virtual Pay Lookup Sophia Cain Sophia Cain My Settings Travel Agency Contacts L…" at bounding box center [326, 144] width 496 height 289
paste input "HBLS"
type input "DCHBLS"
click at [89, 41] on button "Search" at bounding box center [103, 48] width 29 height 14
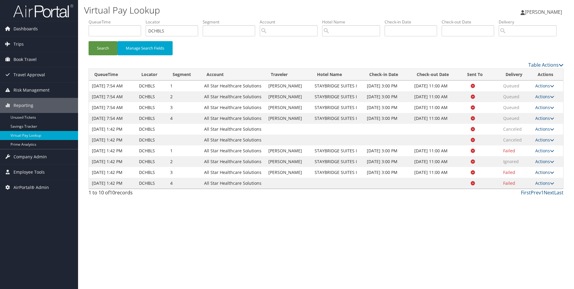
click at [540, 175] on link "Actions" at bounding box center [545, 172] width 19 height 6
click at [525, 242] on link "View Itinerary" at bounding box center [534, 237] width 38 height 10
click at [543, 153] on link "Actions" at bounding box center [545, 151] width 19 height 6
click at [523, 189] on link "Resend" at bounding box center [534, 184] width 38 height 10
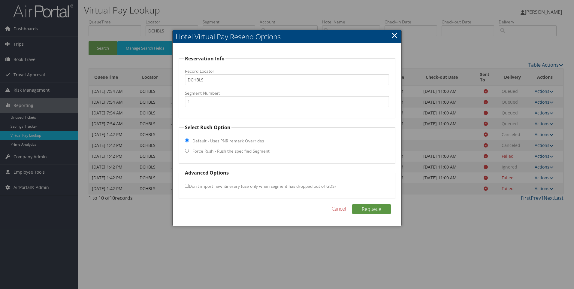
click at [188, 151] on input "Force Rush - Rush the specified Segment" at bounding box center [187, 151] width 4 height 4
radio input "true"
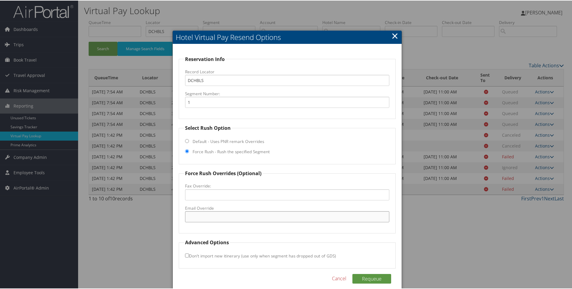
click at [208, 216] on input "Email Override" at bounding box center [287, 216] width 205 height 11
paste input "Gnvsb@tkohotels.com"
type input "Gnvsb@tkohotels.com"
click at [371, 279] on button "Requeue" at bounding box center [371, 278] width 39 height 10
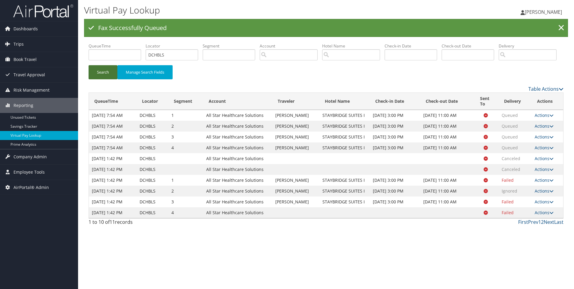
click at [100, 79] on button "Search" at bounding box center [103, 72] width 29 height 14
click at [544, 225] on link "Next" at bounding box center [549, 222] width 11 height 7
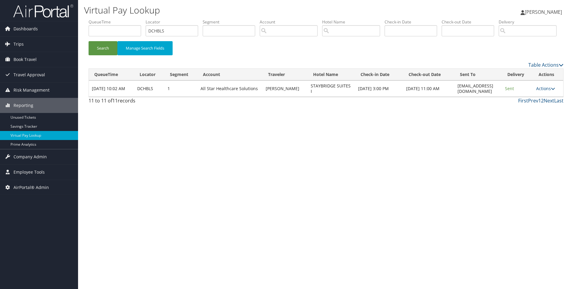
click at [541, 104] on link "1" at bounding box center [540, 100] width 3 height 7
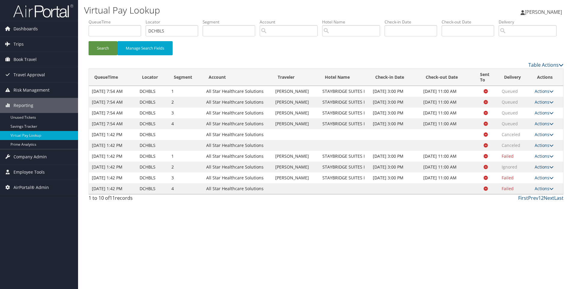
click at [543, 170] on link "Actions" at bounding box center [544, 167] width 19 height 6
click at [522, 181] on link "Resend" at bounding box center [533, 176] width 38 height 10
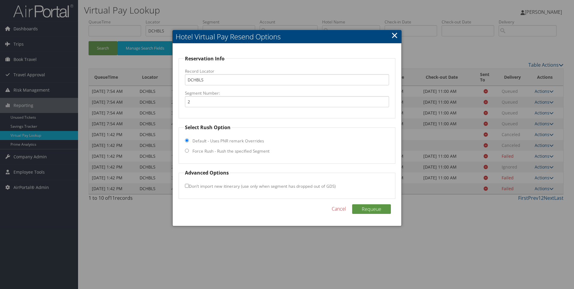
click at [198, 152] on label "Force Rush - Rush the specified Segment" at bounding box center [231, 151] width 77 height 6
click at [189, 152] on input "Force Rush - Rush the specified Segment" at bounding box center [187, 151] width 4 height 4
radio input "true"
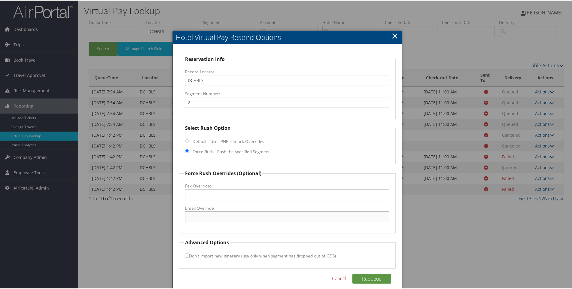
click at [202, 220] on input "Email Override" at bounding box center [287, 216] width 205 height 11
paste input "Gnvsb@tkohotels.com"
type input "Gnvsb@tkohotels.com"
click at [362, 281] on button "Requeue" at bounding box center [371, 278] width 39 height 10
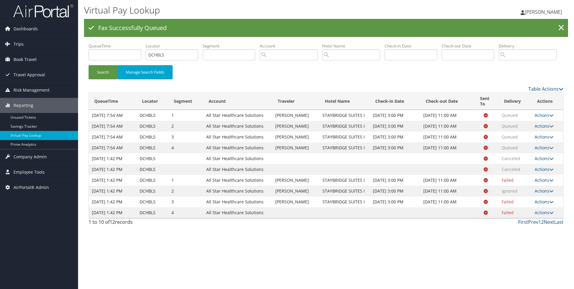
click at [541, 205] on link "Actions" at bounding box center [544, 202] width 19 height 6
click at [531, 216] on link "Resend" at bounding box center [533, 210] width 38 height 10
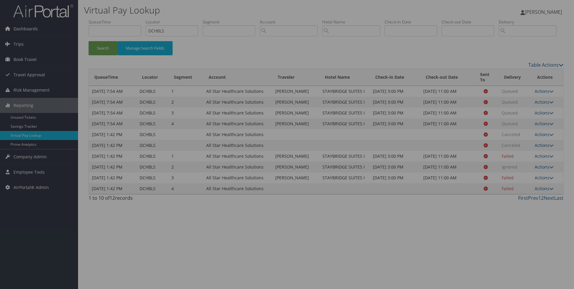
click at [292, 93] on div at bounding box center [287, 144] width 574 height 289
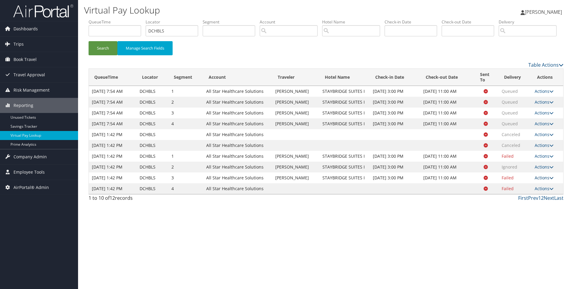
click at [548, 181] on link "Actions" at bounding box center [544, 178] width 19 height 6
click at [529, 192] on link "Resend" at bounding box center [533, 186] width 38 height 10
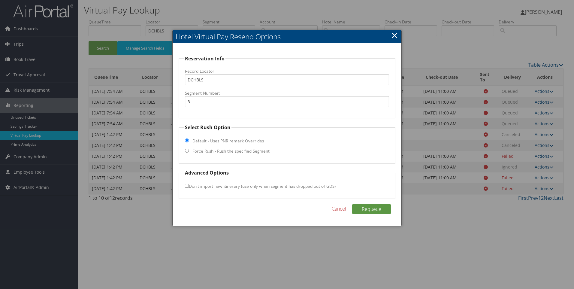
click at [212, 149] on label "Force Rush - Rush the specified Segment" at bounding box center [231, 151] width 77 height 6
click at [189, 149] on input "Force Rush - Rush the specified Segment" at bounding box center [187, 151] width 4 height 4
radio input "true"
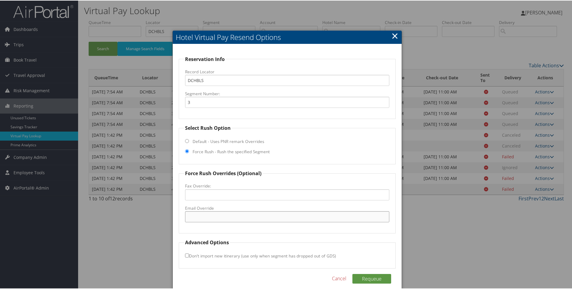
click at [213, 219] on input "Email Override" at bounding box center [287, 216] width 205 height 11
paste input "Gnvsb@tkohotels.com"
type input "Gnvsb@tkohotels.com"
click at [372, 276] on button "Requeue" at bounding box center [371, 278] width 39 height 10
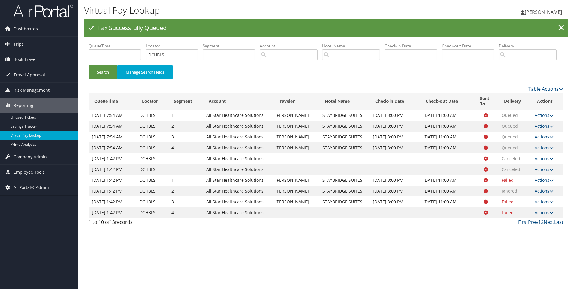
click at [541, 225] on link "1" at bounding box center [540, 222] width 3 height 7
click at [542, 225] on link "2" at bounding box center [542, 222] width 3 height 7
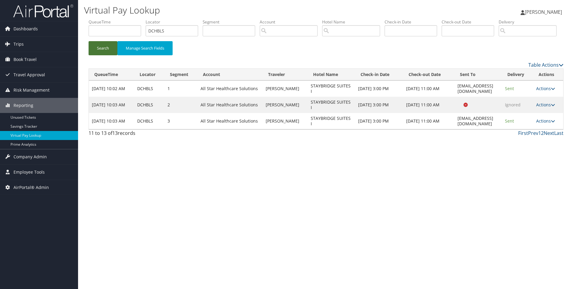
click at [97, 55] on button "Search" at bounding box center [103, 48] width 29 height 14
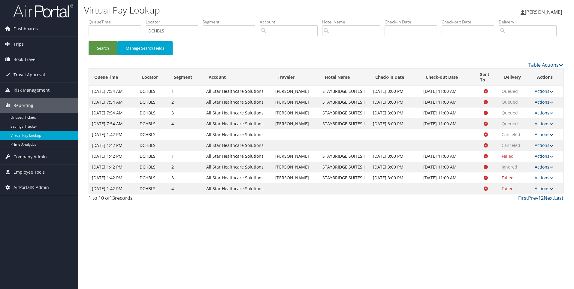
click at [543, 201] on link "2" at bounding box center [542, 198] width 3 height 7
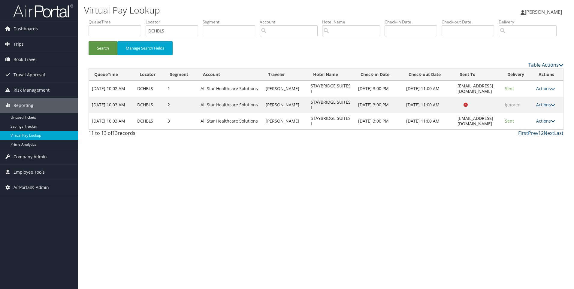
click at [539, 136] on link "1" at bounding box center [540, 133] width 3 height 7
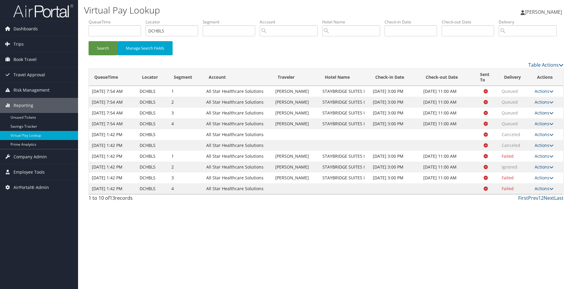
click at [536, 116] on link "Actions" at bounding box center [544, 113] width 19 height 6
click at [531, 127] on link "Resend" at bounding box center [533, 122] width 38 height 10
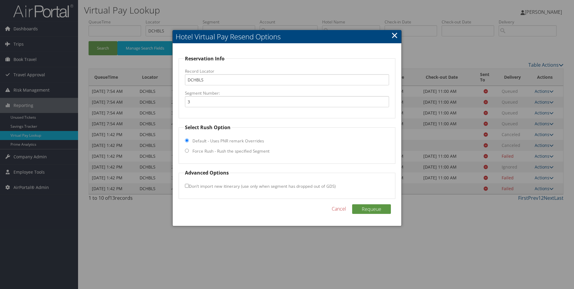
click at [188, 150] on input "Force Rush - Rush the specified Segment" at bounding box center [187, 151] width 4 height 4
radio input "true"
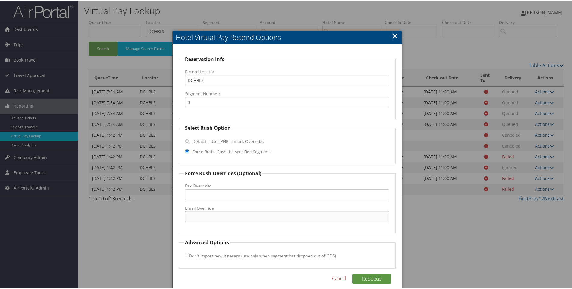
click at [204, 212] on input "Email Override" at bounding box center [287, 216] width 205 height 11
paste input "DB0ZTG"
type input "DB0ZTG"
drag, startPoint x: 220, startPoint y: 215, endPoint x: 114, endPoint y: 221, distance: 105.9
click at [114, 221] on body "Menu Dashboards ► AirPortal 360™ (Manager) AirPortal 360™ (Agent) My Travel Das…" at bounding box center [287, 144] width 574 height 289
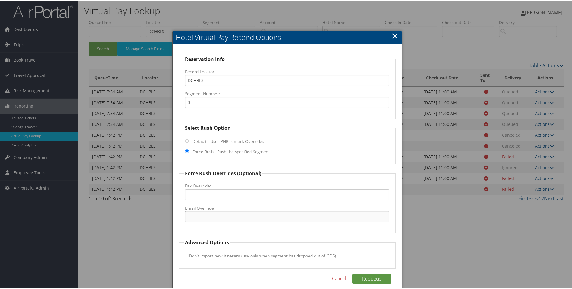
paste input "Gnvsb@tkohotels.com"
type input "Gnvsb@tkohotels.com"
click at [375, 288] on div "Requeue Cancel" at bounding box center [287, 281] width 217 height 16
click at [367, 278] on button "Requeue" at bounding box center [371, 278] width 39 height 10
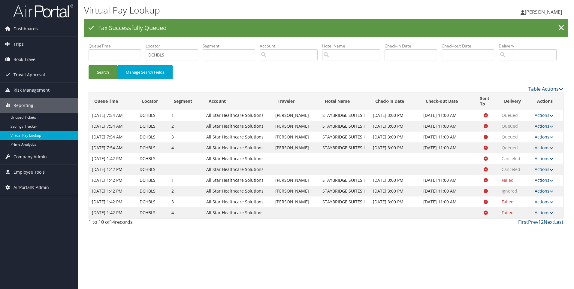
click at [541, 225] on link "2" at bounding box center [542, 222] width 3 height 7
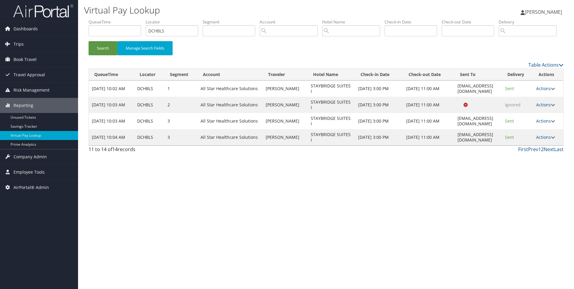
click at [541, 153] on link "2" at bounding box center [542, 149] width 3 height 7
click at [539, 153] on link "1" at bounding box center [540, 149] width 3 height 7
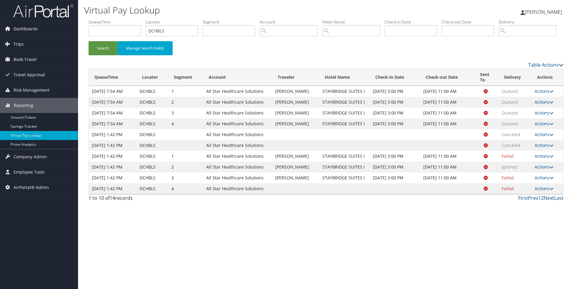
click at [538, 105] on link "Actions" at bounding box center [544, 102] width 19 height 6
click at [531, 116] on link "Resend" at bounding box center [533, 111] width 38 height 10
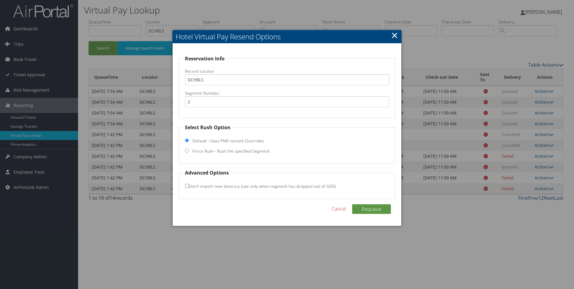
click at [218, 152] on label "Force Rush - Rush the specified Segment" at bounding box center [231, 151] width 77 height 6
click at [189, 152] on input "Force Rush - Rush the specified Segment" at bounding box center [187, 151] width 4 height 4
radio input "true"
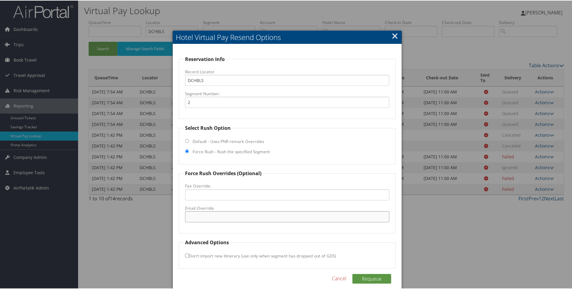
click at [200, 220] on input "Email Override" at bounding box center [287, 216] width 205 height 11
paste input "Gnvsb@tkohotels.com"
type input "Gnvsb@tkohotels.com"
click at [366, 273] on div "Reservation Info Record Locator DCHBLS Segment Number: 2 Select Rush Option Def…" at bounding box center [287, 170] width 229 height 252
click at [370, 277] on button "Requeue" at bounding box center [371, 278] width 39 height 10
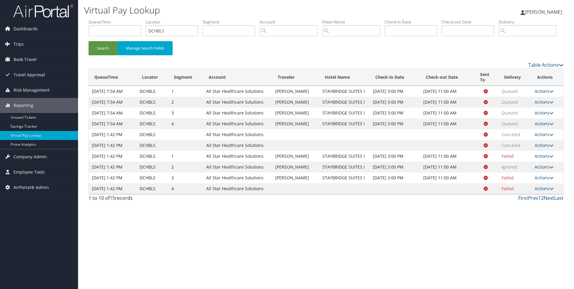
click at [543, 201] on link "2" at bounding box center [542, 198] width 3 height 7
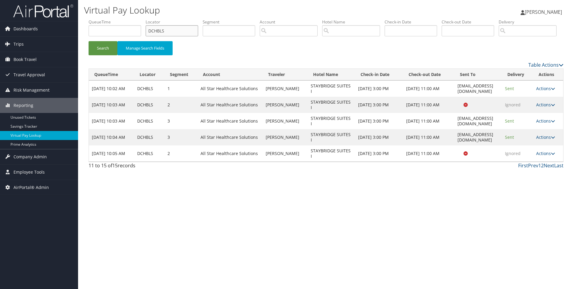
drag, startPoint x: 179, startPoint y: 32, endPoint x: 101, endPoint y: 23, distance: 78.2
click at [101, 19] on ul "QueueTime Locator DCHBLS Segment Account Traveler Hotel Name Check-in Date Chec…" at bounding box center [326, 19] width 475 height 0
paste input "B0ZTG"
type input "DB0ZTG"
click at [89, 41] on button "Search" at bounding box center [103, 48] width 29 height 14
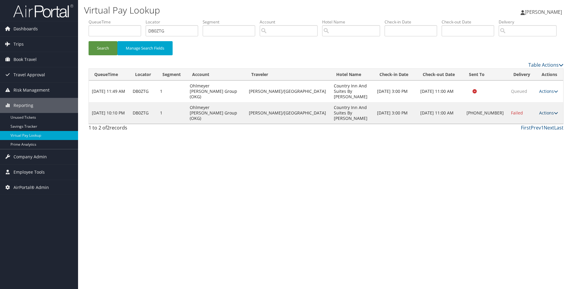
click at [544, 116] on link "Actions" at bounding box center [548, 113] width 19 height 6
click at [526, 157] on link "View Itinerary" at bounding box center [527, 152] width 51 height 10
click at [542, 116] on link "Actions" at bounding box center [548, 113] width 19 height 6
click at [539, 127] on link "Resend" at bounding box center [527, 122] width 51 height 10
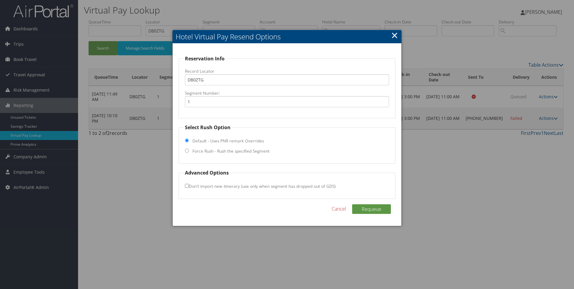
click at [187, 150] on input "Force Rush - Rush the specified Segment" at bounding box center [187, 151] width 4 height 4
radio input "true"
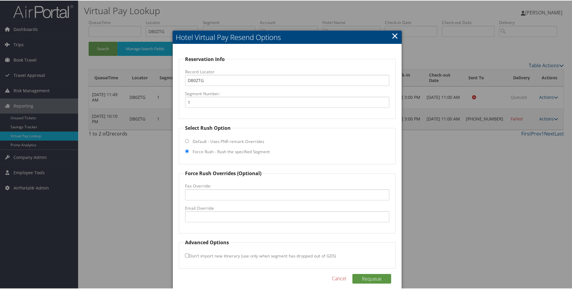
click at [214, 227] on fieldset "Force Rush Overrides (Optional) Fax Override: Email Override" at bounding box center [287, 201] width 217 height 64
click at [204, 217] on input "Email Override" at bounding box center [287, 216] width 205 height 11
paste input ""CX_FWOR@countryinnamericas.com" <CX_FWOR@countryinnamericas.com>"
drag, startPoint x: 260, startPoint y: 216, endPoint x: 457, endPoint y: 207, distance: 196.4
click at [457, 207] on body "Menu Dashboards ► AirPortal 360™ (Manager) AirPortal 360™ (Agent) My Travel Das…" at bounding box center [287, 144] width 574 height 289
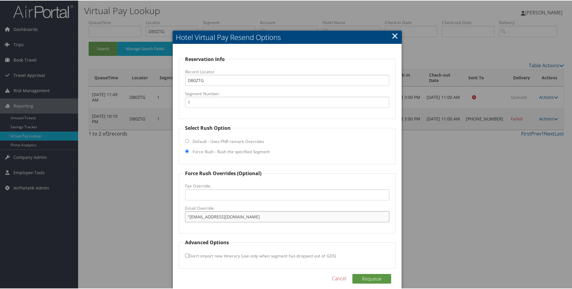
click at [188, 214] on input ""CX_FWOR@countryinnamericas.com" at bounding box center [287, 216] width 205 height 11
type input "CX_FWOR@countryinnamericas.com"
click at [380, 277] on button "Requeue" at bounding box center [371, 278] width 39 height 10
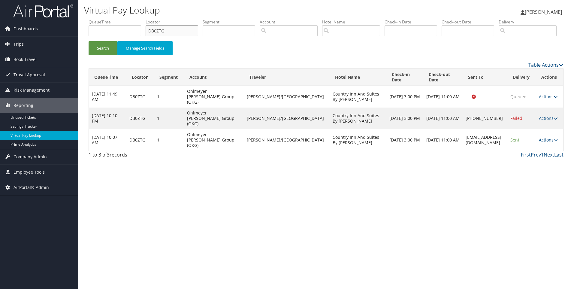
drag, startPoint x: 178, startPoint y: 29, endPoint x: 116, endPoint y: 29, distance: 61.6
click at [116, 19] on ul "QueueTime Locator DB0ZTG Segment Account Traveler Hotel Name Check-in Date Chec…" at bounding box center [326, 19] width 475 height 0
paste input "3DK"
type input "DB3DKG"
click at [89, 41] on button "Search" at bounding box center [103, 48] width 29 height 14
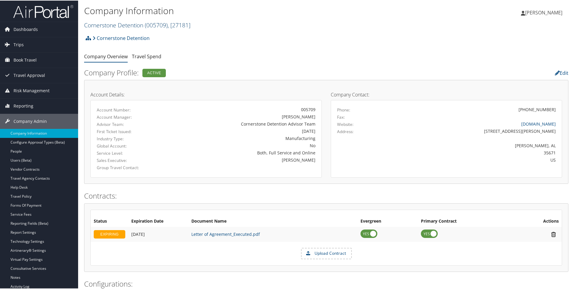
click at [120, 21] on link "Cornerstone Detention ( 005709 ) , [ 27181 ]" at bounding box center [137, 24] width 106 height 8
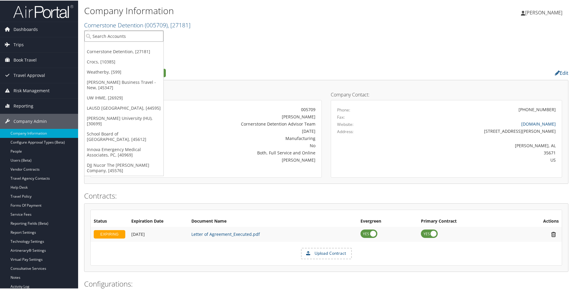
click at [119, 32] on input "search" at bounding box center [123, 35] width 79 height 11
type input "42"
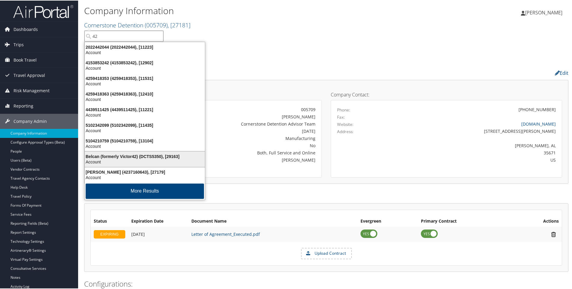
click at [152, 163] on div "Account" at bounding box center [144, 161] width 127 height 5
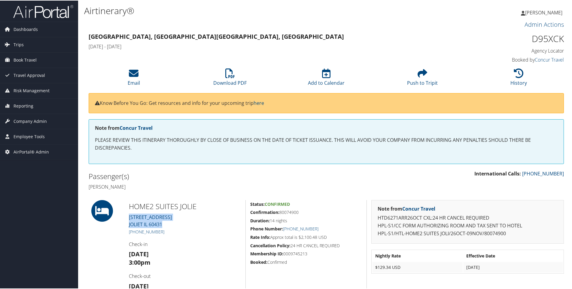
drag, startPoint x: 173, startPoint y: 224, endPoint x: 124, endPoint y: 216, distance: 50.0
click at [124, 216] on div "HOME2 SUITES JOLIE [STREET_ADDRESS] [PHONE_NUMBER] Check-in [DATE] 3:00pm Check…" at bounding box center [184, 251] width 121 height 105
copy link "[STREET_ADDRESS]"
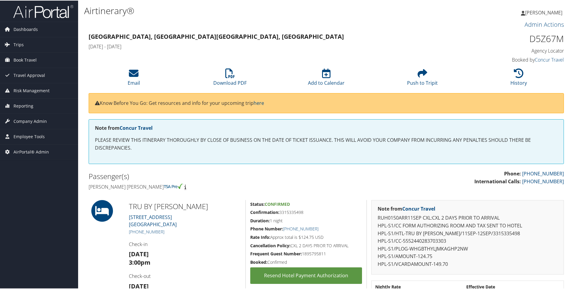
drag, startPoint x: 184, startPoint y: 223, endPoint x: 125, endPoint y: 213, distance: 60.0
click at [125, 213] on div "TRU BY HILTON WILMI 5001-A Market St Wilmington NC 28405 +1 (910) 202-8292 Chec…" at bounding box center [184, 254] width 121 height 110
copy link "5001-A Market St Wilmington NC 28405"
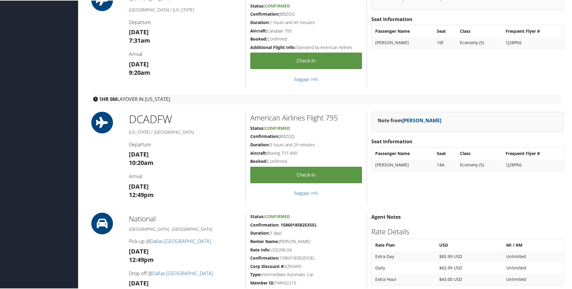
scroll to position [405, 0]
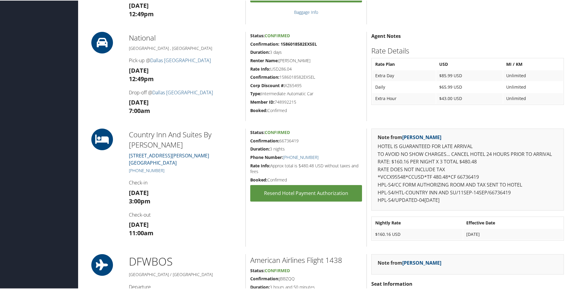
click at [181, 156] on div "Country Inn And Suites By Radis 2200 MERCADO DRIVE FORT WORTH TX 76106 +1 (682)…" at bounding box center [184, 187] width 121 height 118
drag, startPoint x: 188, startPoint y: 150, endPoint x: 128, endPoint y: 145, distance: 60.6
click at [128, 145] on div "Country Inn And Suites By Radis 2200 MERCADO DRIVE FORT WORTH TX 76106 +1 (682)…" at bounding box center [184, 187] width 121 height 118
copy link "2200 MERCADO DRIVE FORT WORTH TX 76106"
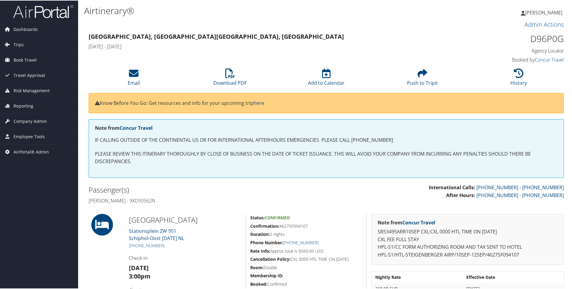
drag, startPoint x: 197, startPoint y: 240, endPoint x: 128, endPoint y: 230, distance: 70.1
click at [128, 230] on div "[GEOGRAPHIC_DATA] ZW 951 Schiphol-Oost [DATE] NL [PHONE_NUMBER] Check-in [DATE]…" at bounding box center [184, 265] width 121 height 105
copy link "Stationsplein ZW 951 Schiphol-Oost [DATE] NL"
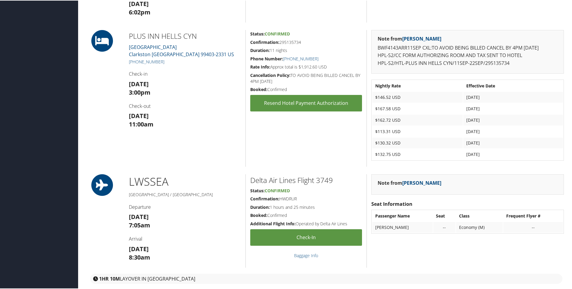
scroll to position [254, 0]
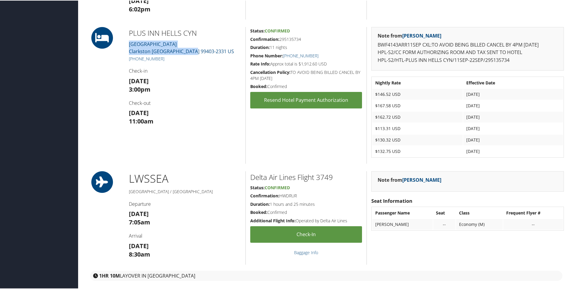
drag, startPoint x: 205, startPoint y: 52, endPoint x: 126, endPoint y: 44, distance: 79.4
click at [126, 44] on div "PLUS INN HELLS CYN 1395 Bridge Street Clarkston WA 99403-2331 US +1 (509) 295-8…" at bounding box center [184, 94] width 121 height 137
copy link "1395 Bridge Street Clarkston WA 99403-2331 US"
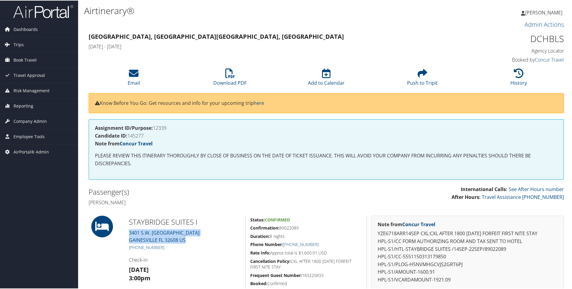
drag, startPoint x: 194, startPoint y: 240, endPoint x: 128, endPoint y: 234, distance: 65.7
click at [128, 234] on div "STAYBRIDGE SUITES I 3401 S.W. [STREET_ADDRESS] [PHONE_NUMBER] Check-in [DATE] 3…" at bounding box center [184, 293] width 121 height 156
copy link "3401 S.W. [STREET_ADDRESS]"
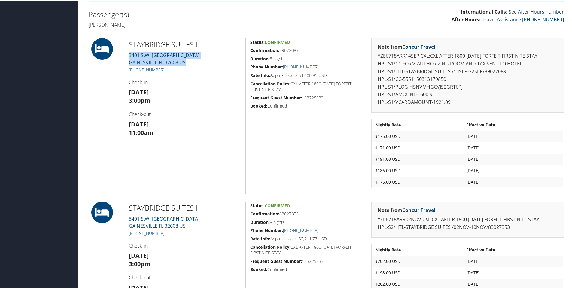
scroll to position [178, 0]
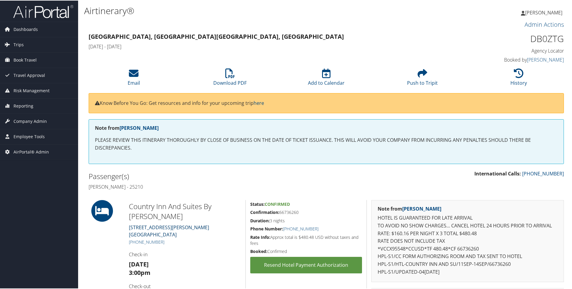
drag, startPoint x: 188, startPoint y: 226, endPoint x: 130, endPoint y: 217, distance: 58.4
click at [130, 217] on div "Country Inn And Suites By Radis [STREET_ADDRESS][PERSON_NAME] [PHONE_NUMBER] Ch…" at bounding box center [184, 258] width 121 height 118
